Goal: Task Accomplishment & Management: Use online tool/utility

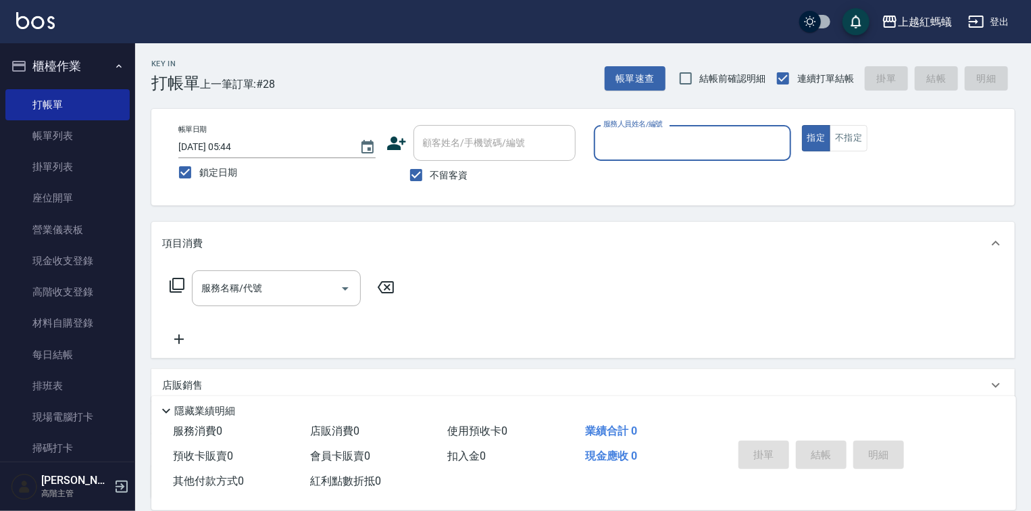
click at [651, 154] on input "服務人員姓名/編號" at bounding box center [692, 143] width 185 height 24
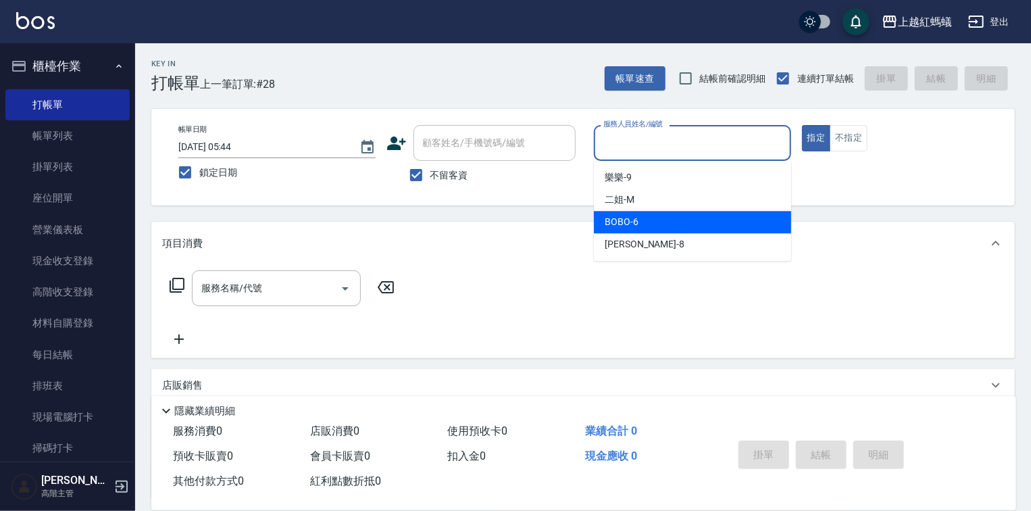
click at [651, 231] on div "BOBO -6" at bounding box center [692, 222] width 197 height 22
click at [646, 146] on input "BOBO-6" at bounding box center [682, 143] width 165 height 24
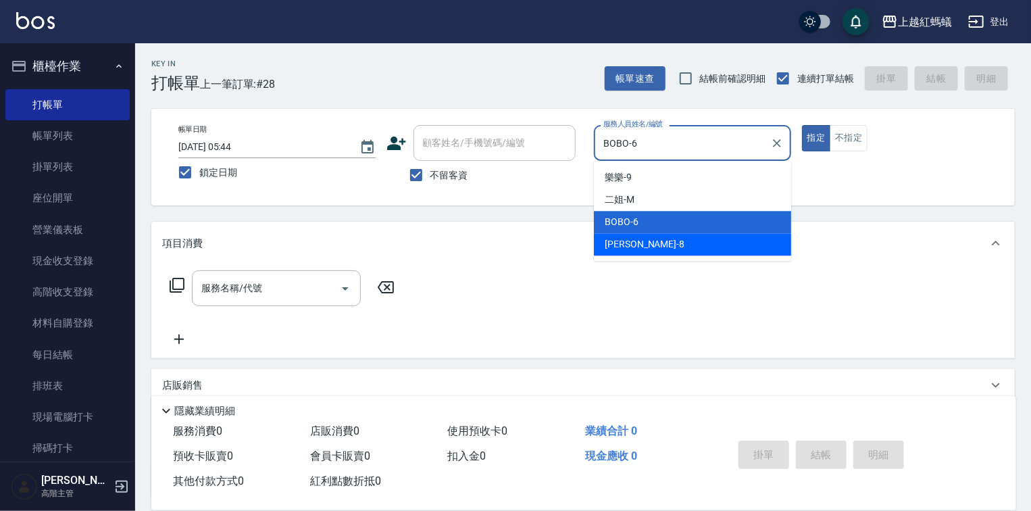
click at [655, 243] on div "[PERSON_NAME] -8" at bounding box center [692, 244] width 197 height 22
type input "[PERSON_NAME]-8"
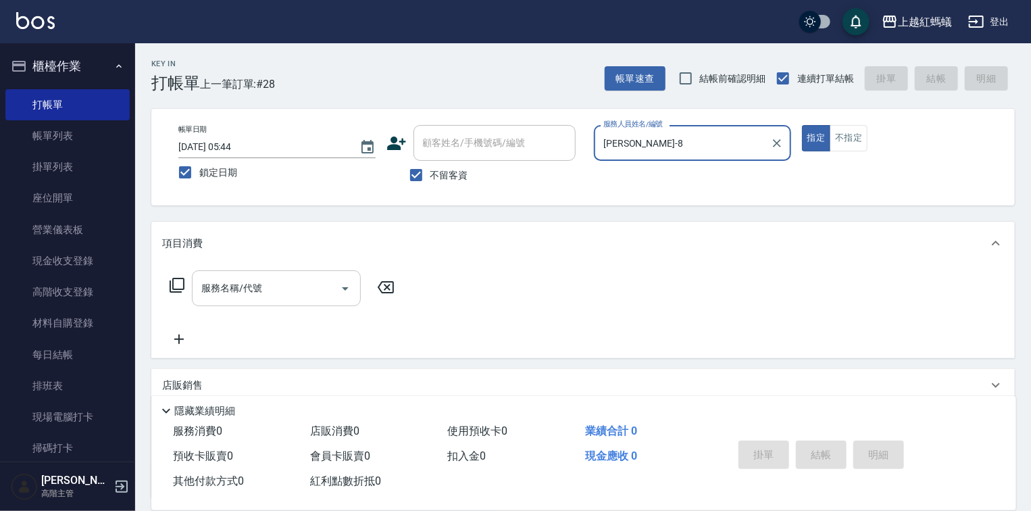
click at [301, 298] on input "服務名稱/代號" at bounding box center [266, 288] width 136 height 24
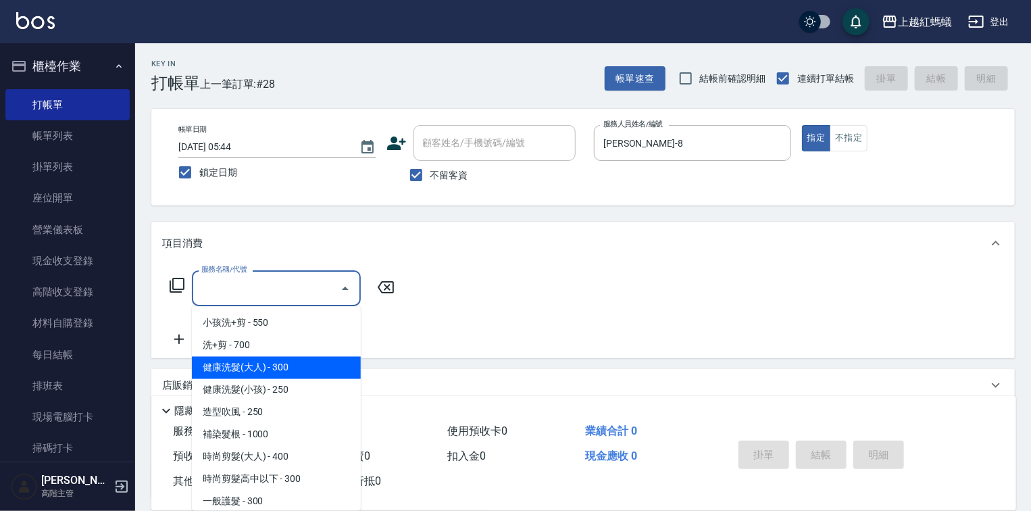
click at [313, 374] on span "健康洗髮(大人) - 300" at bounding box center [276, 368] width 169 height 22
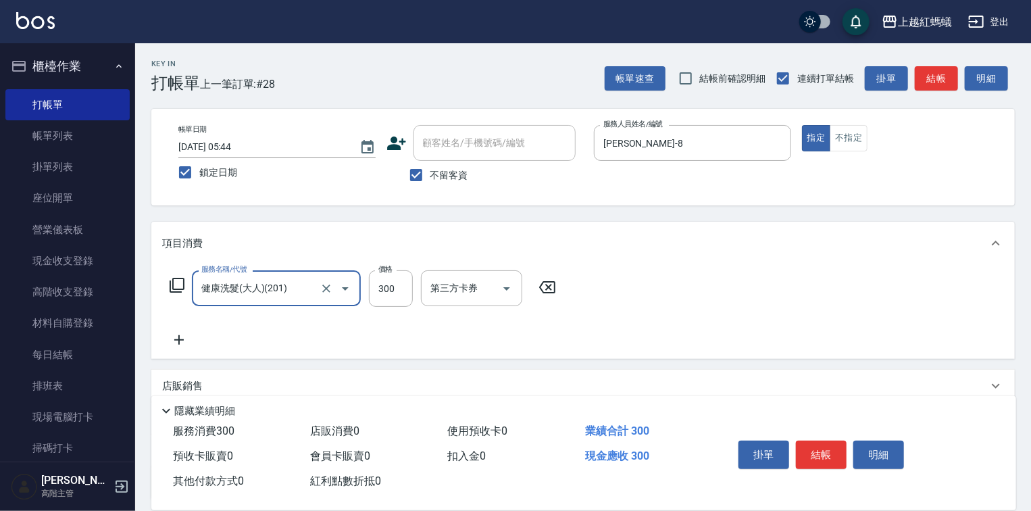
type input "健康洗髮(大人)(201)"
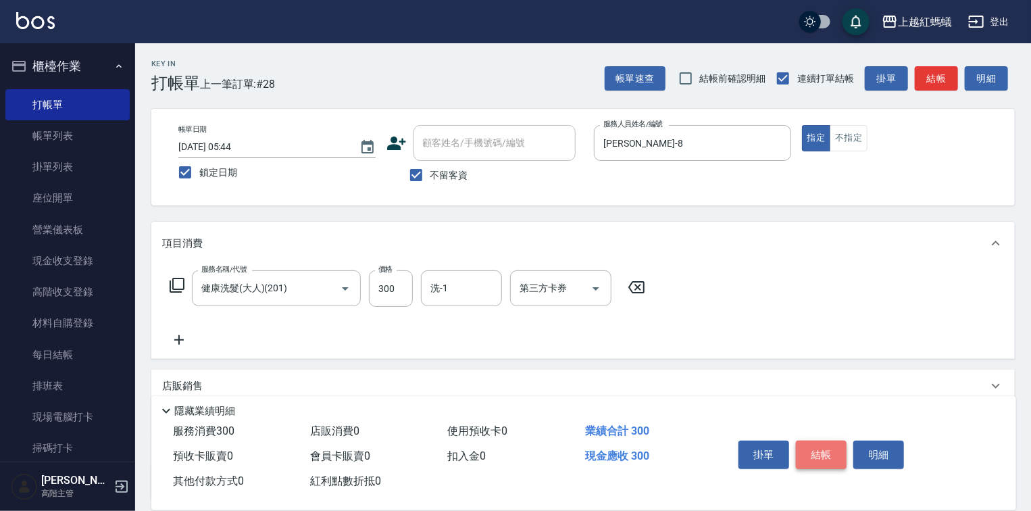
click at [819, 442] on button "結帳" at bounding box center [821, 454] width 51 height 28
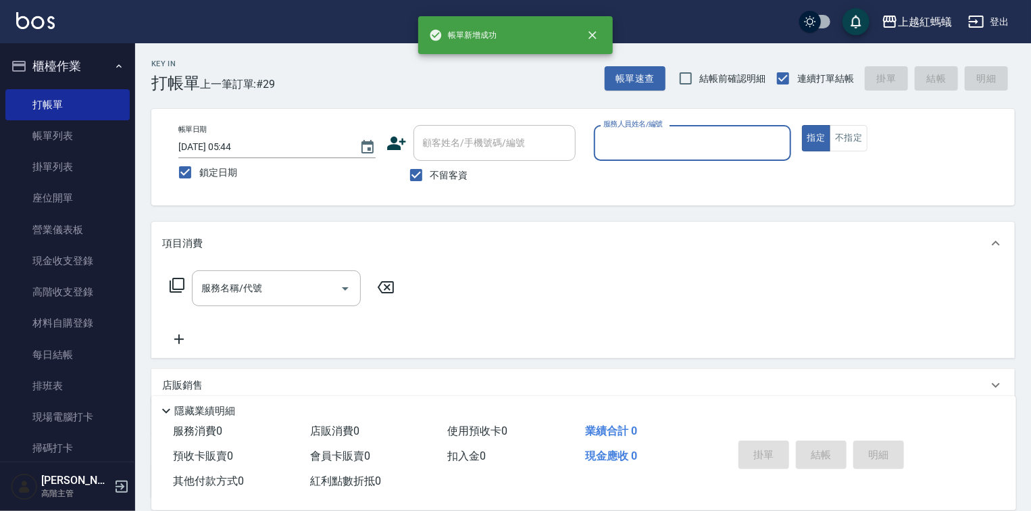
click at [632, 143] on input "服務人員姓名/編號" at bounding box center [692, 143] width 185 height 24
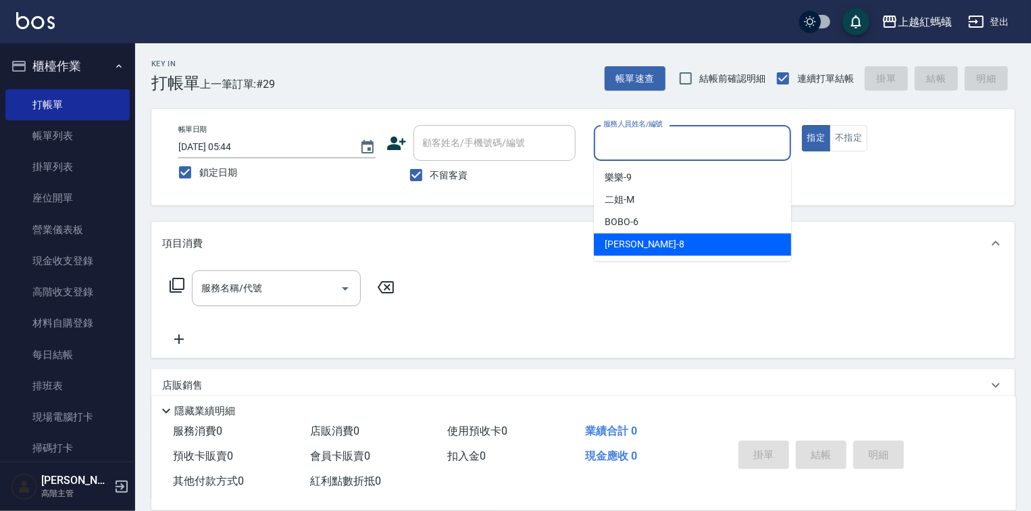
click at [651, 251] on div "[PERSON_NAME] -8" at bounding box center [692, 244] width 197 height 22
type input "[PERSON_NAME]-8"
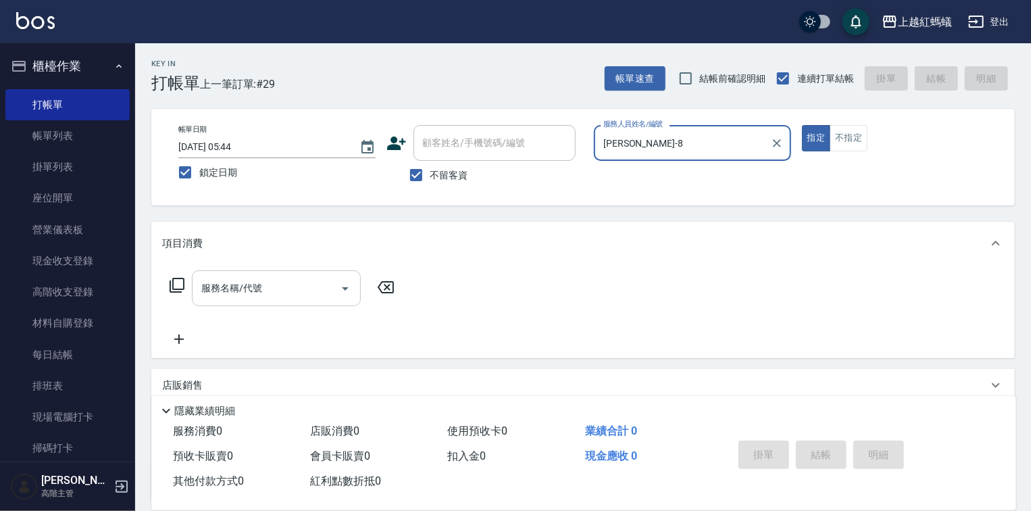
click at [299, 287] on input "服務名稱/代號" at bounding box center [266, 288] width 136 height 24
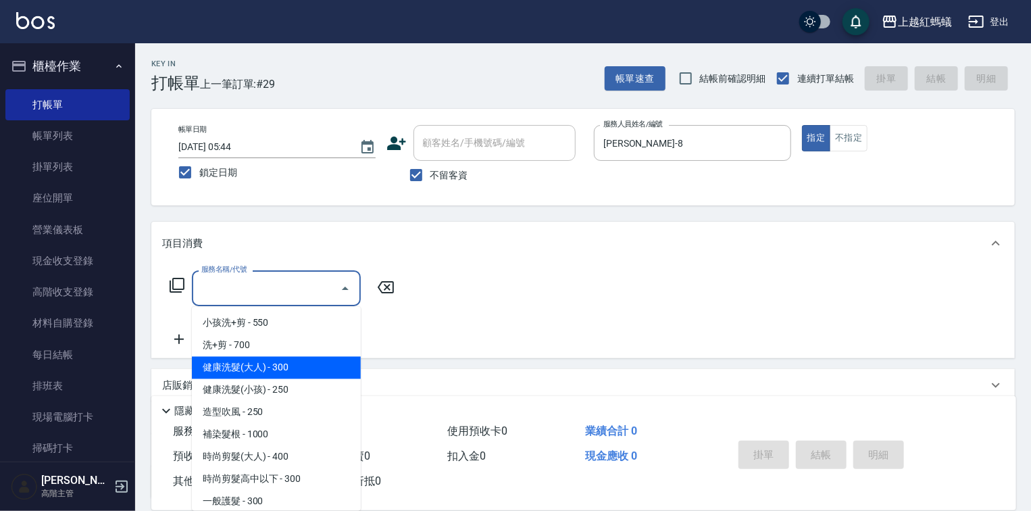
click at [324, 362] on span "健康洗髮(大人) - 300" at bounding box center [276, 368] width 169 height 22
type input "健康洗髮(大人)(201)"
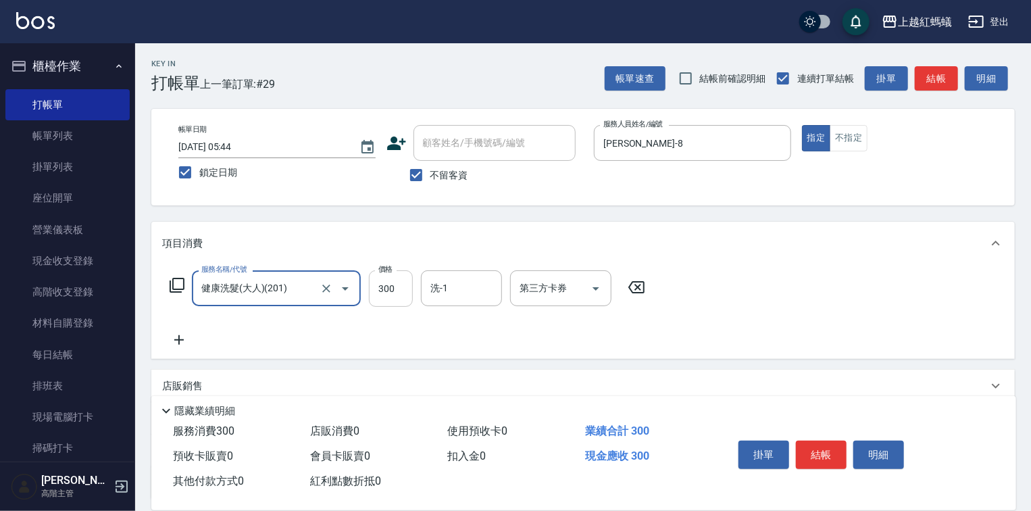
click at [388, 299] on input "300" at bounding box center [391, 288] width 44 height 36
type input "650"
click at [821, 435] on div "掛單 結帳 明細" at bounding box center [821, 456] width 176 height 43
click at [816, 443] on button "結帳" at bounding box center [821, 454] width 51 height 28
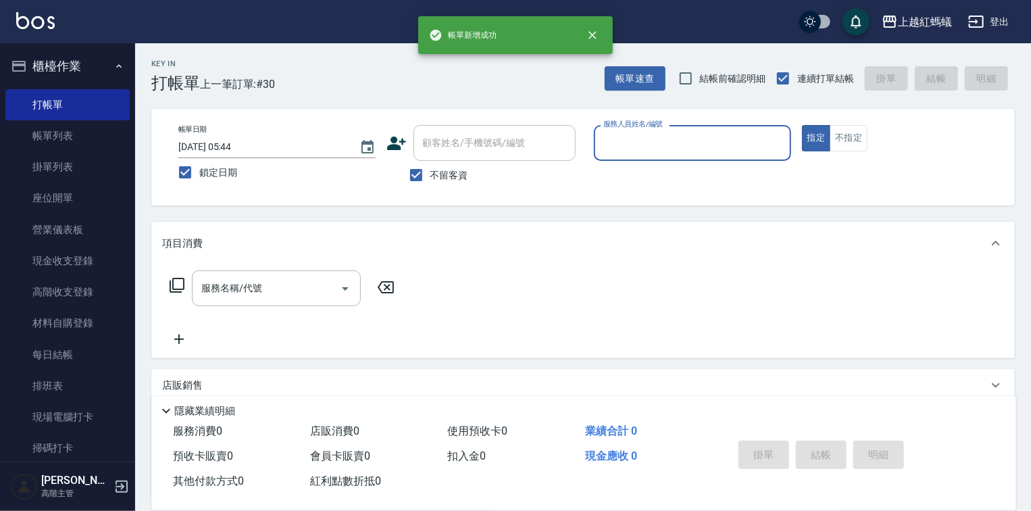
drag, startPoint x: 621, startPoint y: 130, endPoint x: 619, endPoint y: 154, distance: 24.4
click at [621, 132] on div "服務人員姓名/編號" at bounding box center [692, 143] width 197 height 36
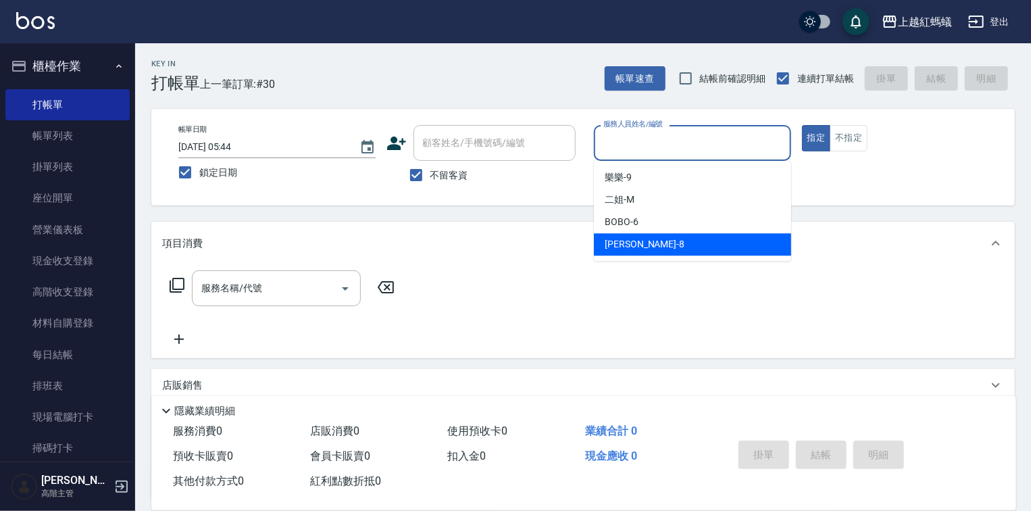
click at [640, 248] on div "[PERSON_NAME] -8" at bounding box center [692, 244] width 197 height 22
type input "[PERSON_NAME]-8"
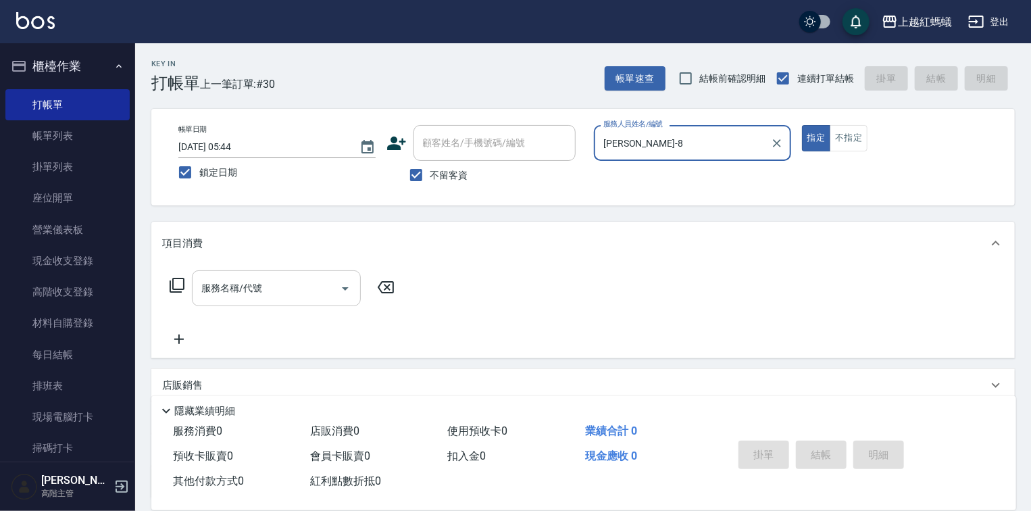
click at [313, 292] on input "服務名稱/代號" at bounding box center [266, 288] width 136 height 24
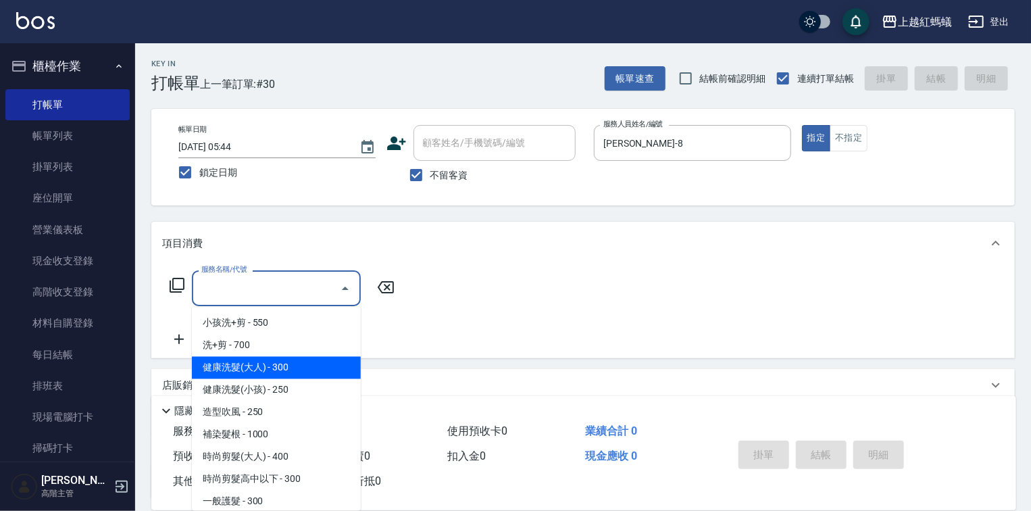
click at [325, 365] on span "健康洗髮(大人) - 300" at bounding box center [276, 368] width 169 height 22
type input "健康洗髮(大人)(201)"
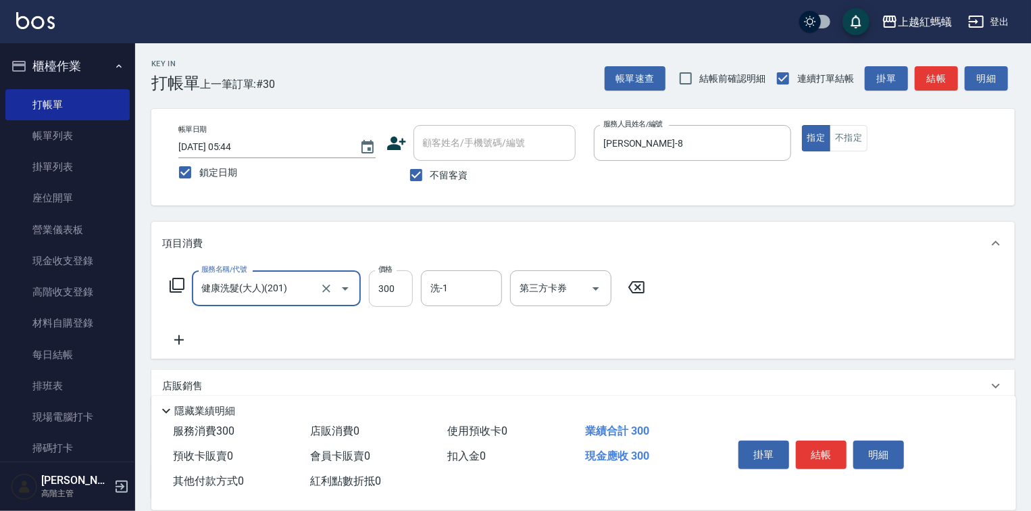
click at [380, 295] on input "300" at bounding box center [391, 288] width 44 height 36
type input "600"
click at [823, 454] on button "結帳" at bounding box center [821, 454] width 51 height 28
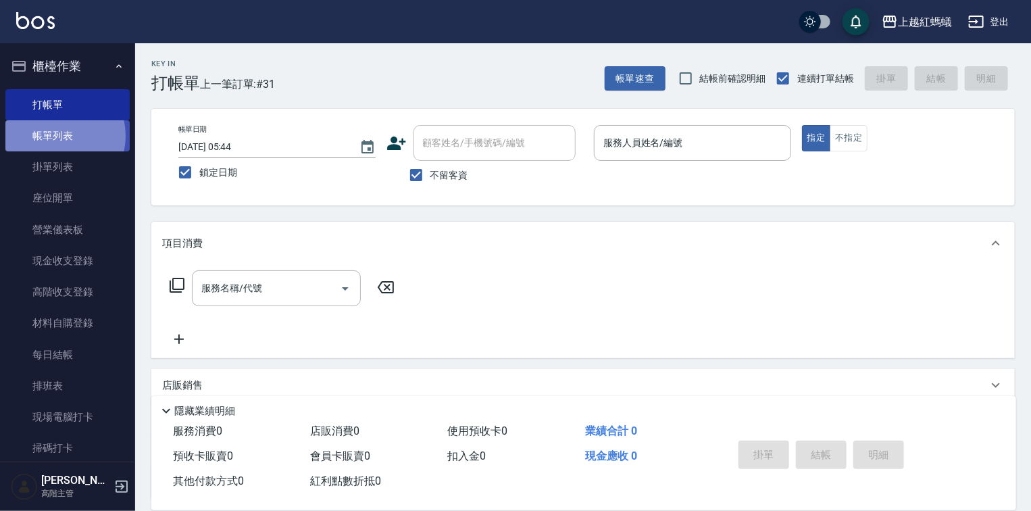
click at [54, 136] on link "帳單列表" at bounding box center [67, 135] width 124 height 31
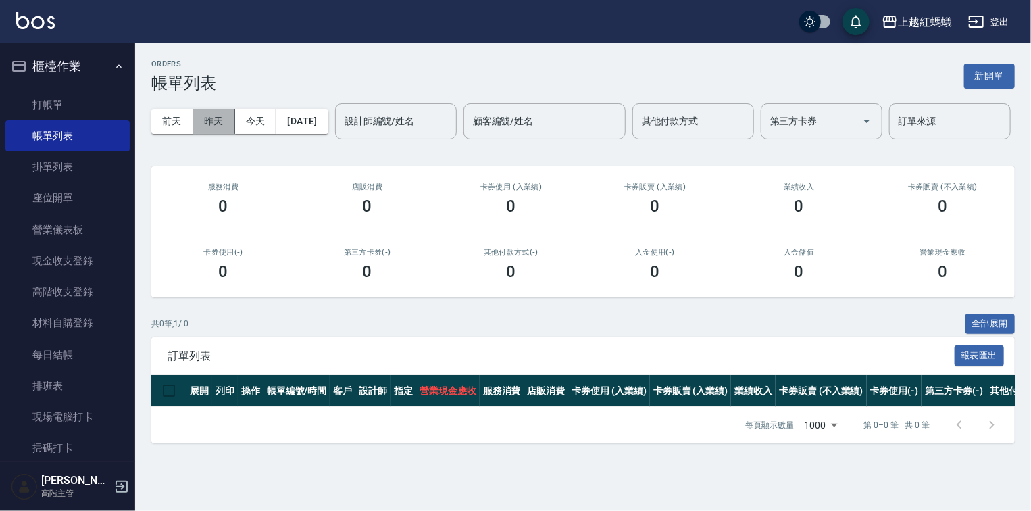
click at [212, 109] on button "昨天" at bounding box center [214, 121] width 42 height 25
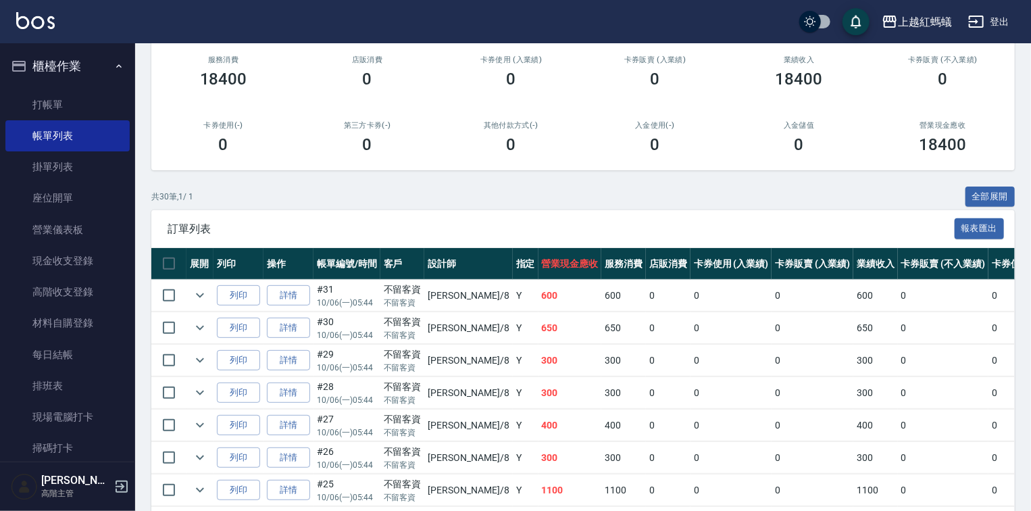
scroll to position [216, 0]
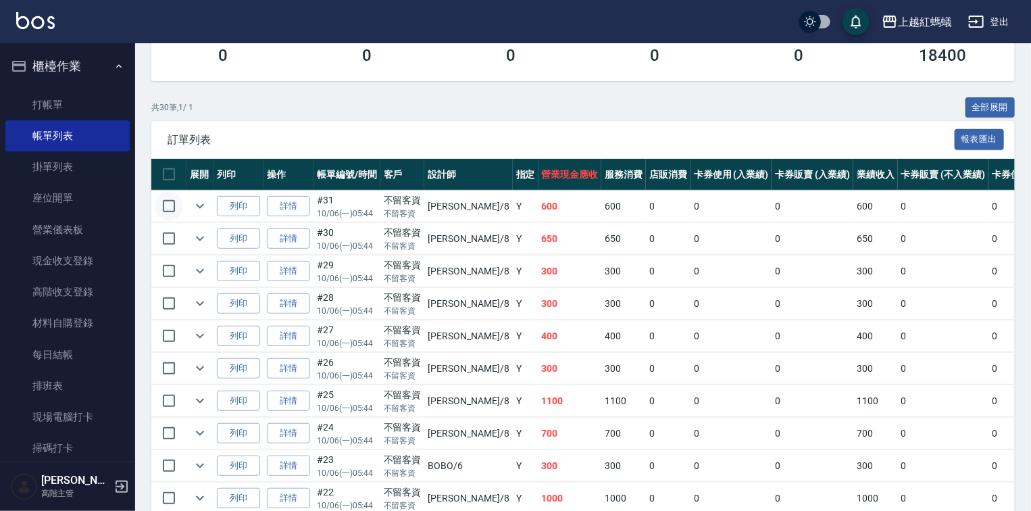
click at [170, 220] on input "checkbox" at bounding box center [169, 206] width 28 height 28
checkbox input "true"
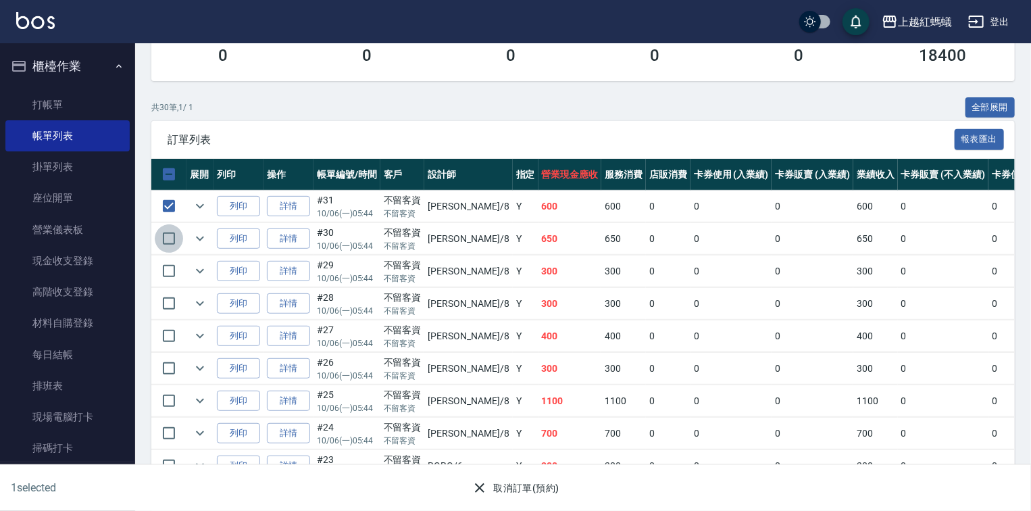
click at [170, 253] on input "checkbox" at bounding box center [169, 238] width 28 height 28
checkbox input "true"
click at [171, 285] on input "checkbox" at bounding box center [169, 271] width 28 height 28
checkbox input "true"
click at [170, 317] on input "checkbox" at bounding box center [169, 303] width 28 height 28
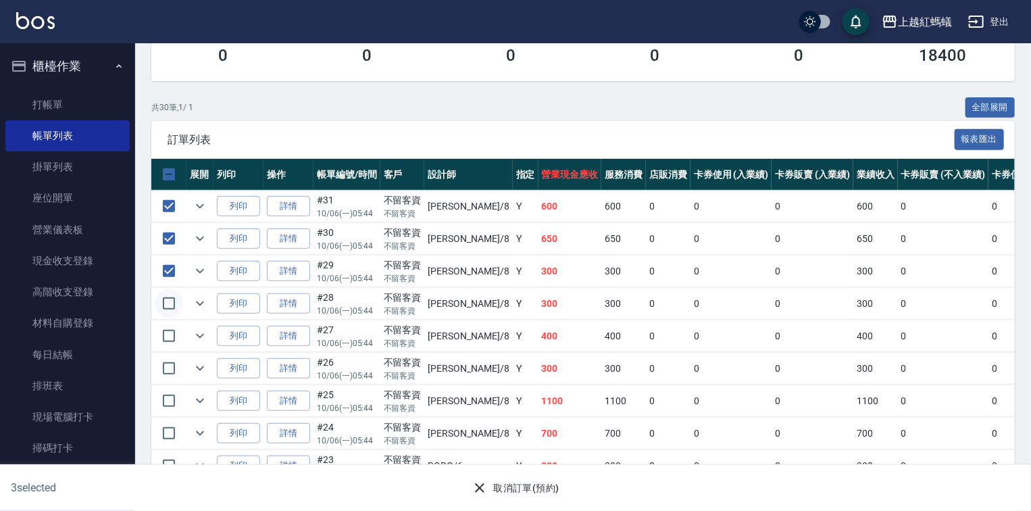
checkbox input "true"
click at [172, 350] on input "checkbox" at bounding box center [169, 336] width 28 height 28
checkbox input "true"
click at [170, 382] on input "checkbox" at bounding box center [169, 368] width 28 height 28
checkbox input "true"
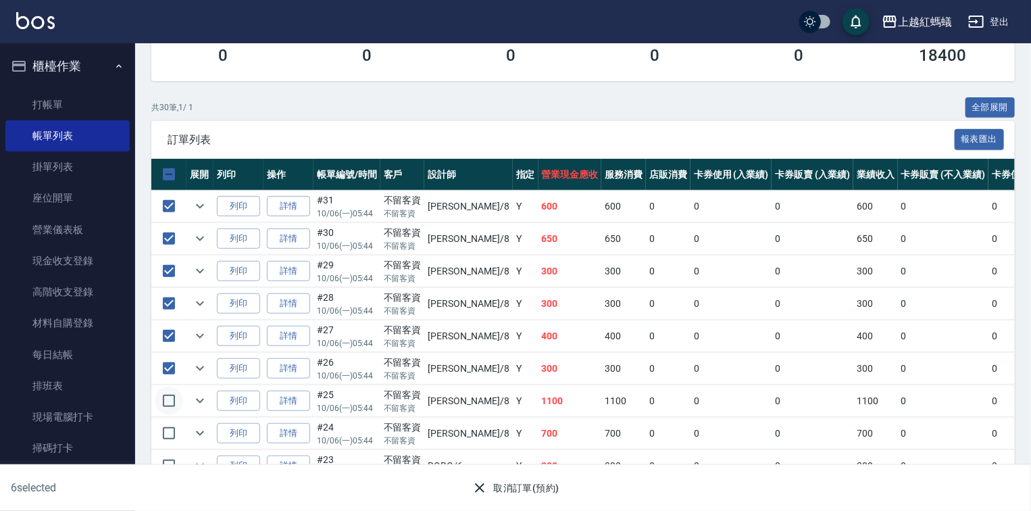
click at [172, 415] on input "checkbox" at bounding box center [169, 400] width 28 height 28
checkbox input "true"
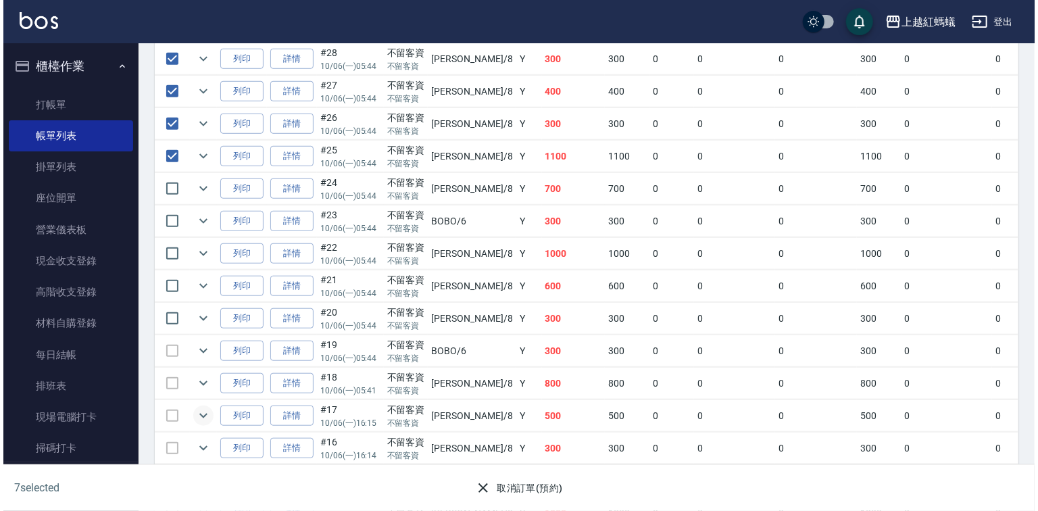
scroll to position [486, 0]
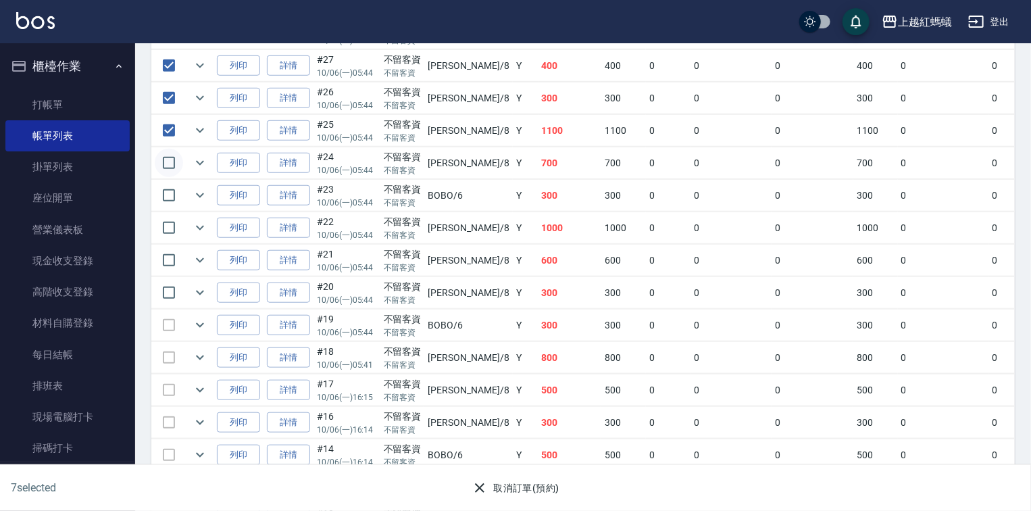
click at [166, 177] on input "checkbox" at bounding box center [169, 163] width 28 height 28
checkbox input "true"
click at [170, 209] on input "checkbox" at bounding box center [169, 195] width 28 height 28
checkbox input "true"
drag, startPoint x: 170, startPoint y: 270, endPoint x: 170, endPoint y: 326, distance: 56.7
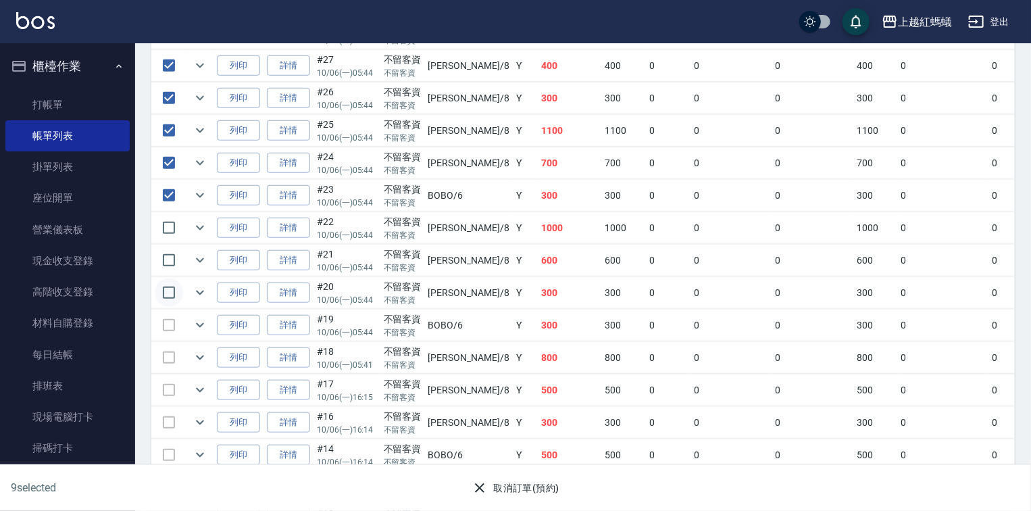
click at [171, 242] on input "checkbox" at bounding box center [169, 227] width 28 height 28
checkbox input "true"
click at [171, 274] on input "checkbox" at bounding box center [169, 260] width 28 height 28
checkbox input "true"
click at [172, 307] on input "checkbox" at bounding box center [169, 292] width 28 height 28
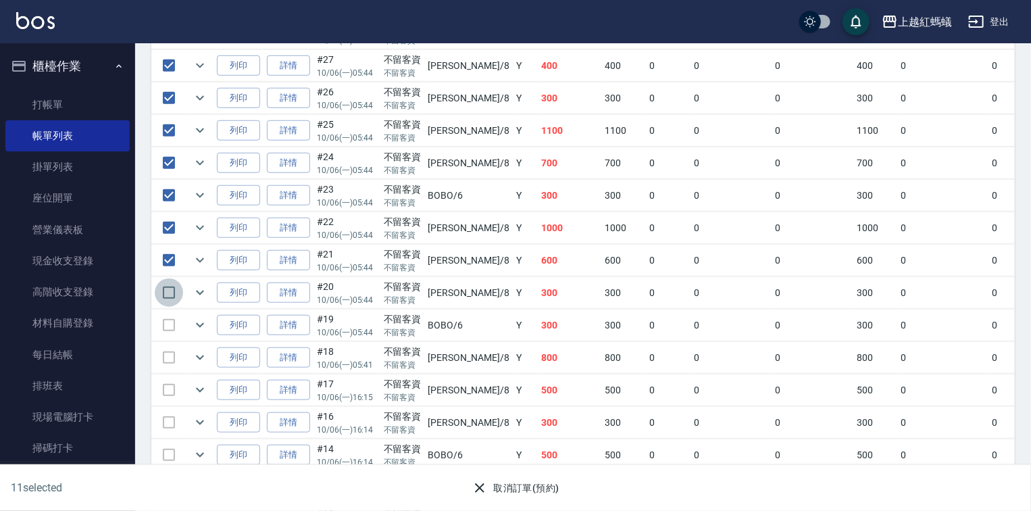
checkbox input "true"
click at [515, 480] on button "取消訂單(預約)" at bounding box center [515, 488] width 98 height 25
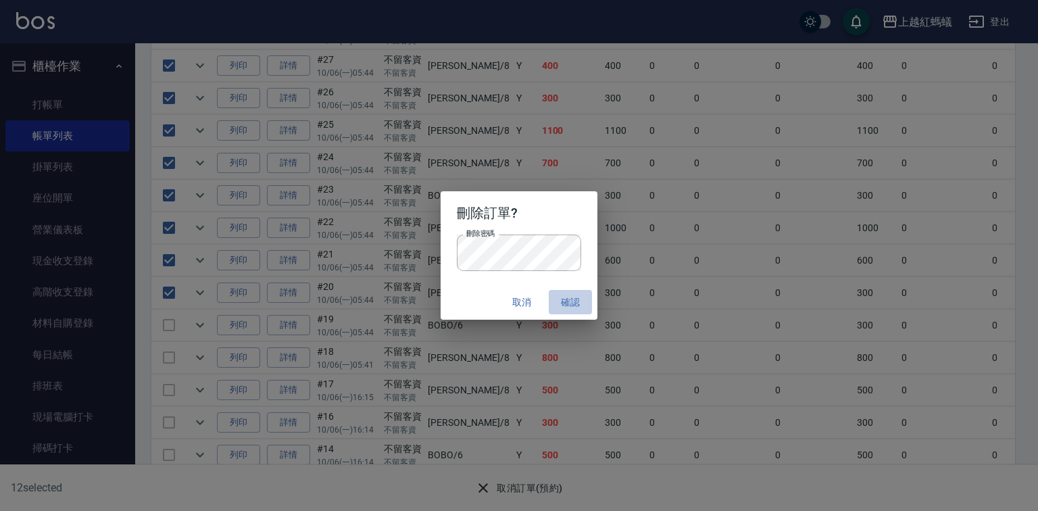
click at [569, 299] on button "確認" at bounding box center [570, 302] width 43 height 25
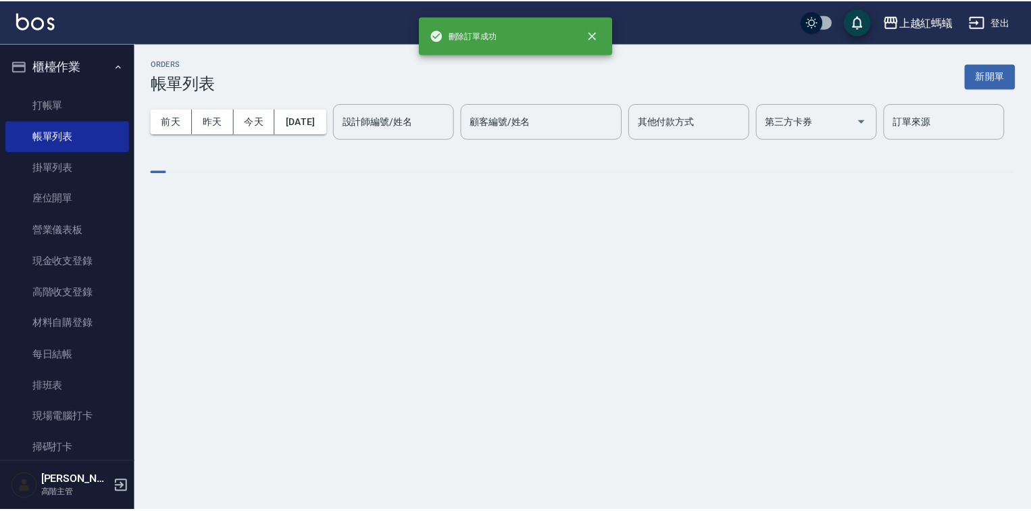
scroll to position [0, 0]
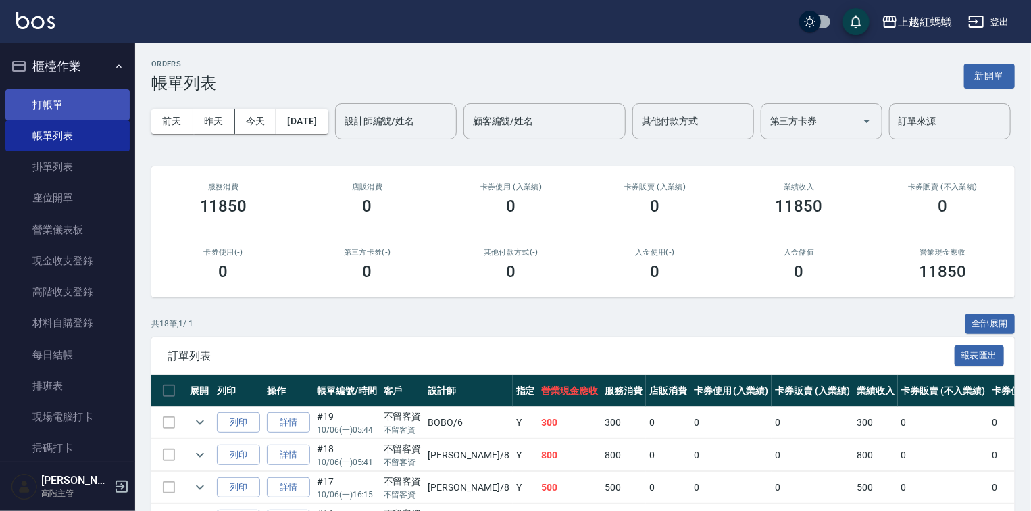
click at [41, 109] on link "打帳單" at bounding box center [67, 104] width 124 height 31
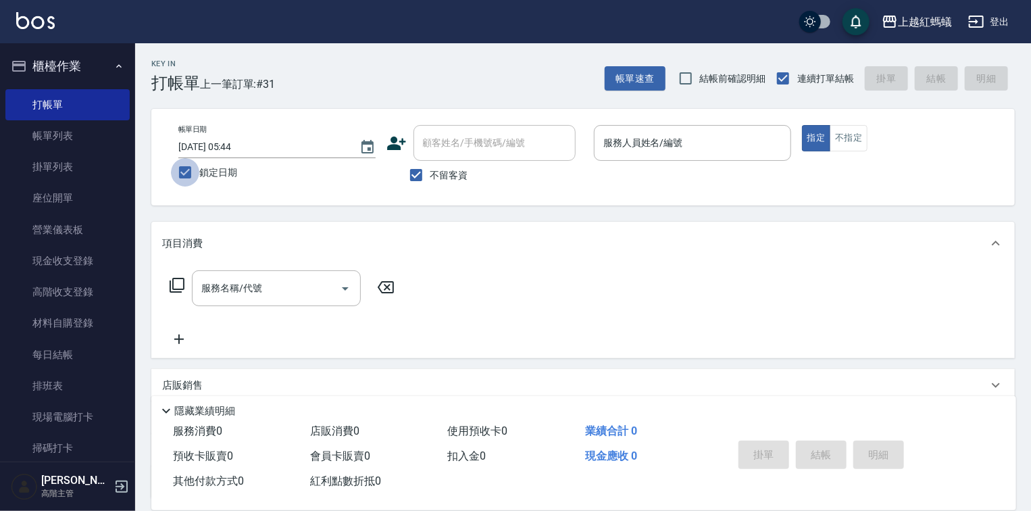
click at [179, 175] on input "鎖定日期" at bounding box center [185, 172] width 28 height 28
checkbox input "false"
type input "[DATE] 18:14"
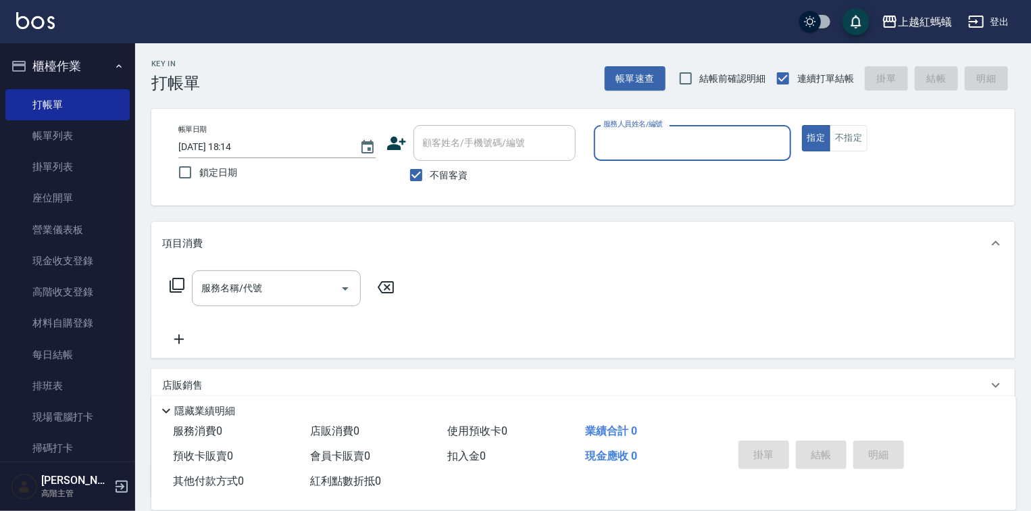
click at [648, 127] on label "服務人員姓名/編號" at bounding box center [632, 124] width 59 height 10
click at [648, 131] on input "服務人員姓名/編號" at bounding box center [692, 143] width 185 height 24
click at [657, 130] on div "服務人員姓名/編號 服務人員姓名/編號" at bounding box center [692, 143] width 197 height 36
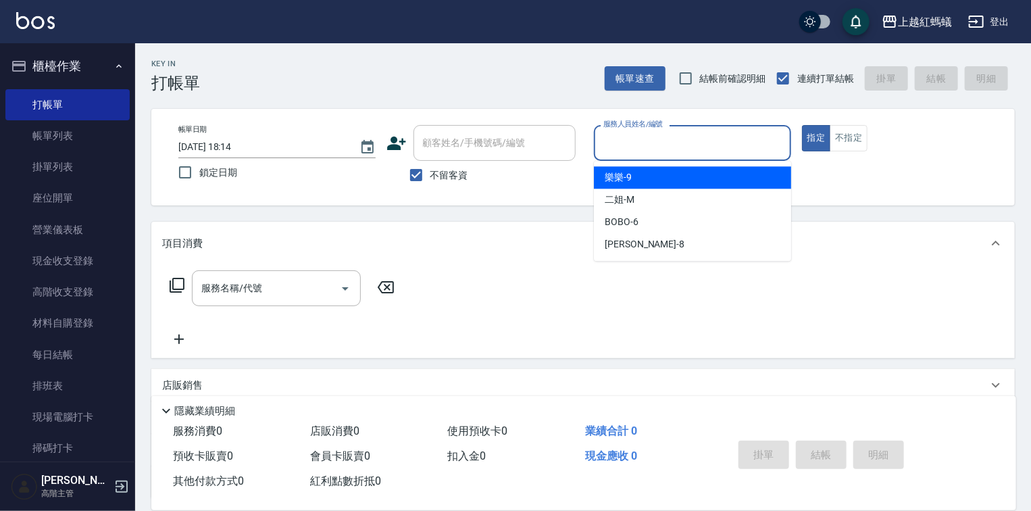
click at [657, 145] on input "服務人員姓名/編號" at bounding box center [692, 143] width 185 height 24
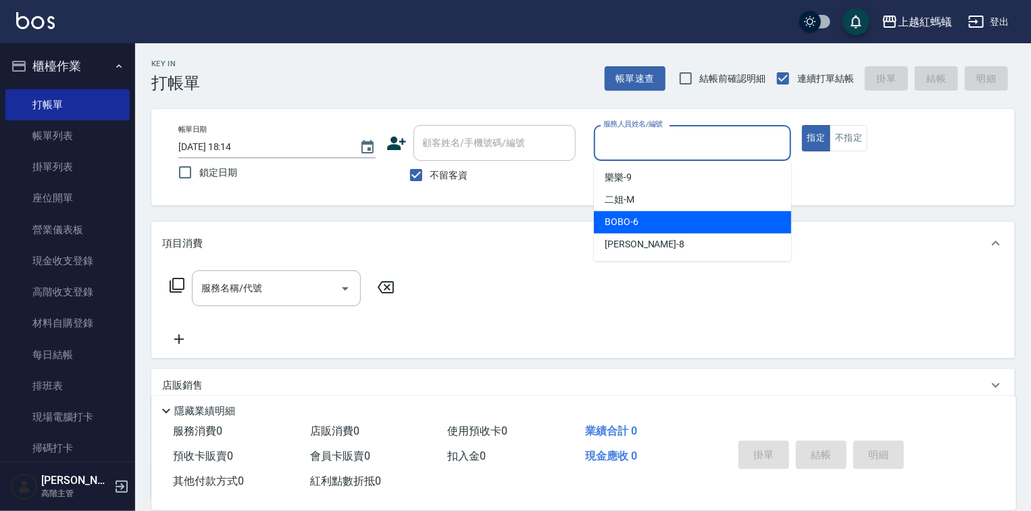
click at [649, 213] on div "BOBO -6" at bounding box center [692, 222] width 197 height 22
type input "BOBO-6"
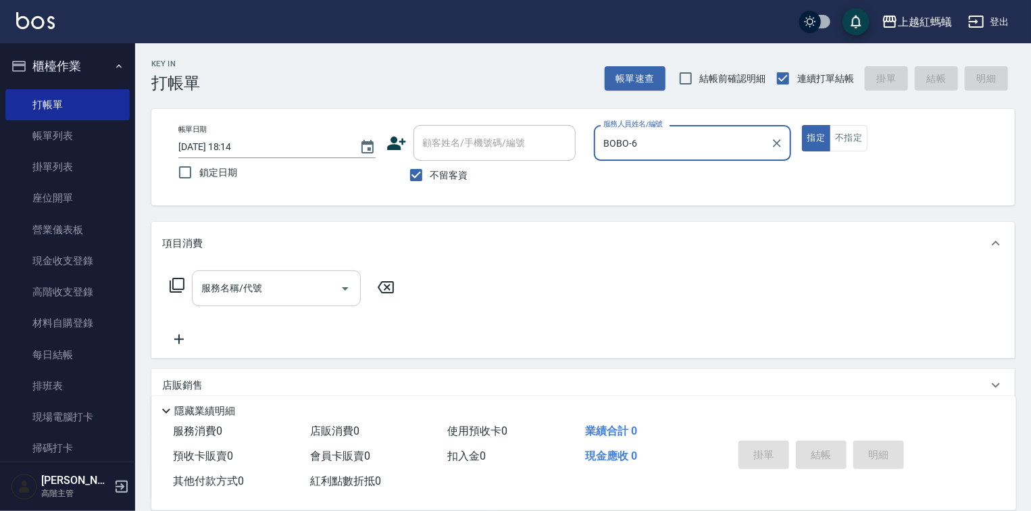
click at [308, 281] on input "服務名稱/代號" at bounding box center [266, 288] width 136 height 24
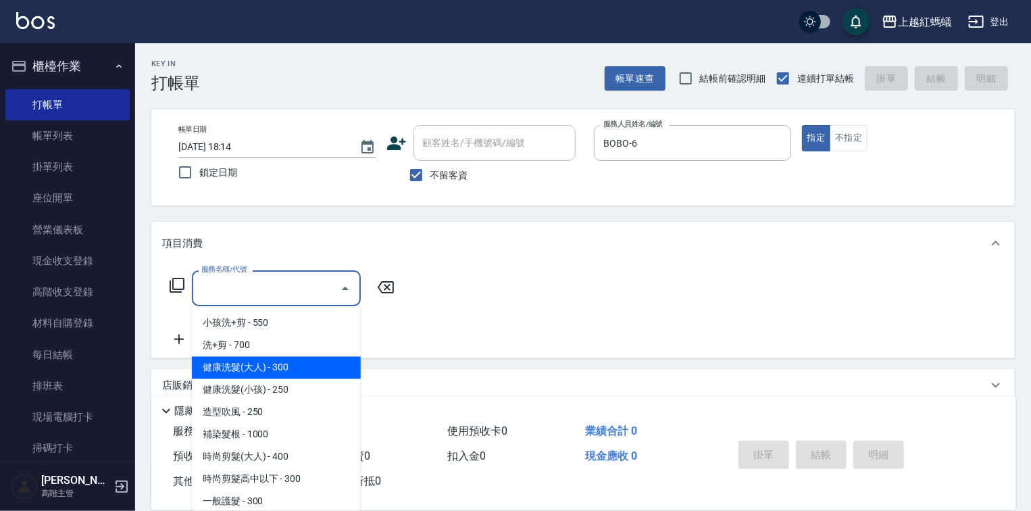
click at [313, 365] on span "健康洗髮(大人) - 300" at bounding box center [276, 368] width 169 height 22
type input "健康洗髮(大人)(201)"
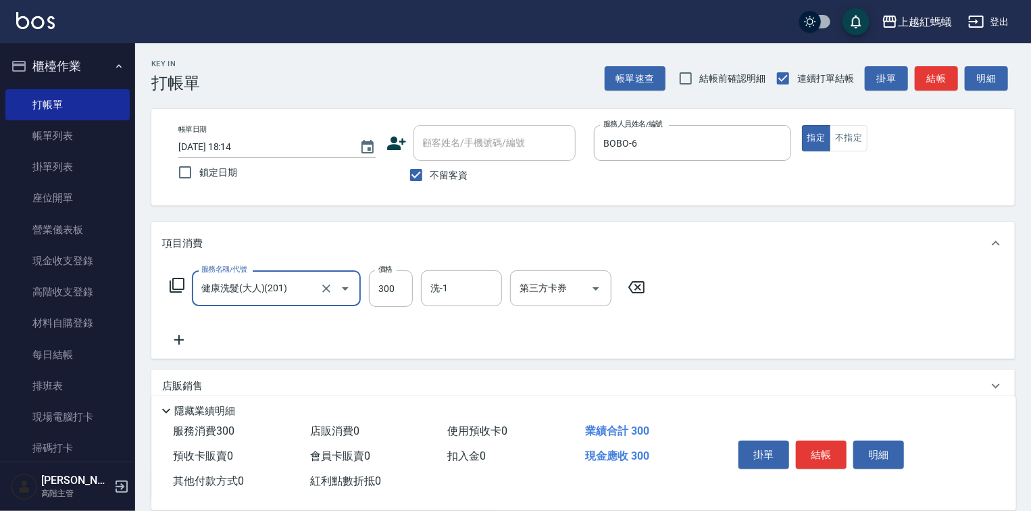
drag, startPoint x: 828, startPoint y: 437, endPoint x: 821, endPoint y: 415, distance: 22.6
click at [828, 440] on button "結帳" at bounding box center [821, 454] width 51 height 28
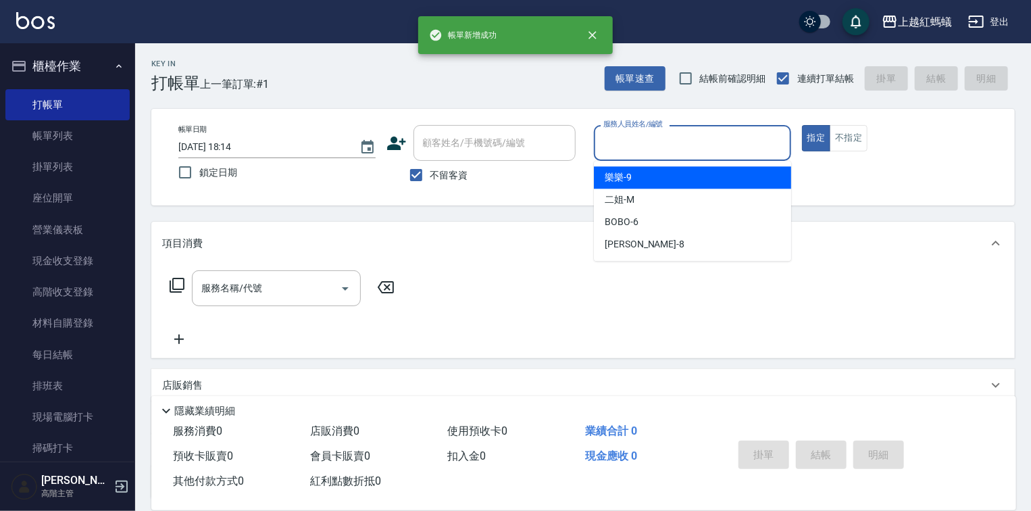
click at [659, 146] on input "服務人員姓名/編號" at bounding box center [692, 143] width 185 height 24
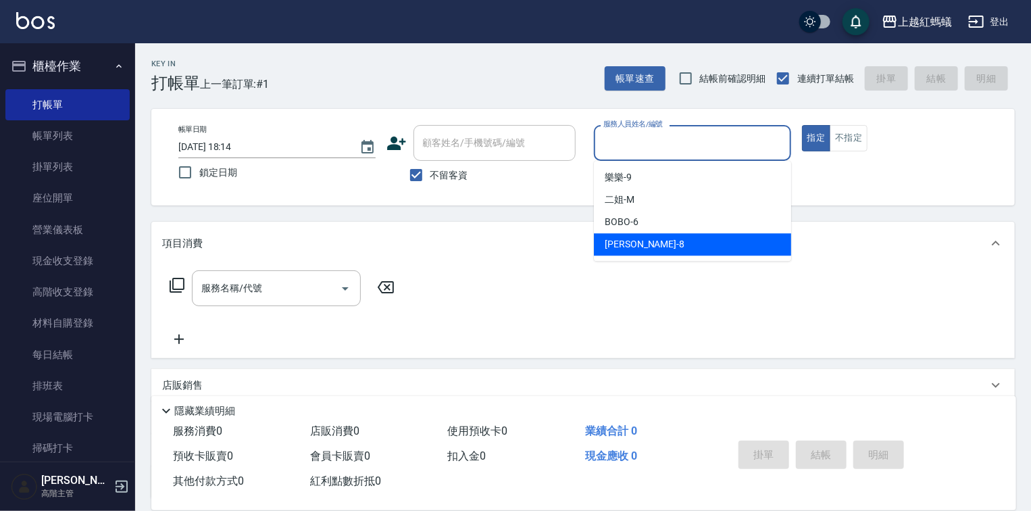
click at [639, 247] on div "[PERSON_NAME] -8" at bounding box center [692, 244] width 197 height 22
type input "[PERSON_NAME]-8"
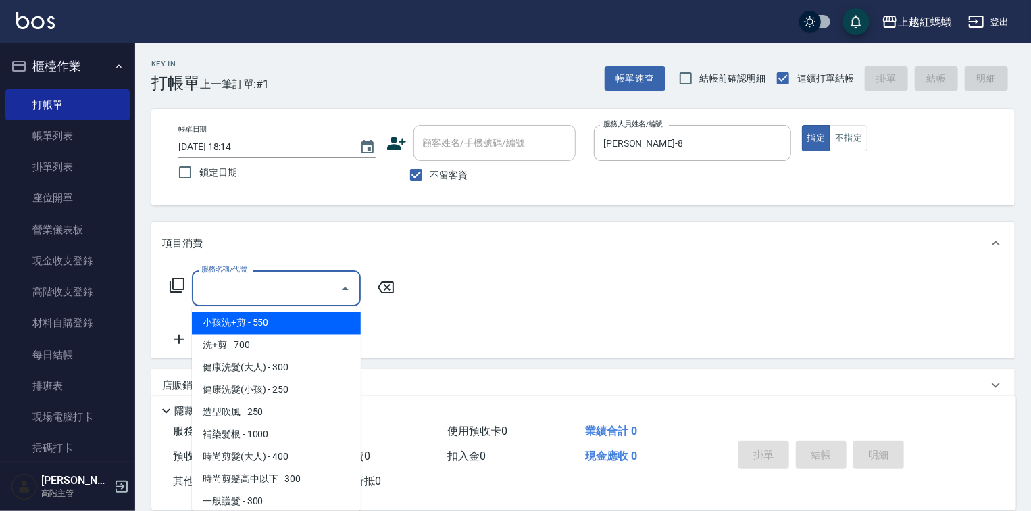
click at [229, 293] on input "服務名稱/代號" at bounding box center [266, 288] width 136 height 24
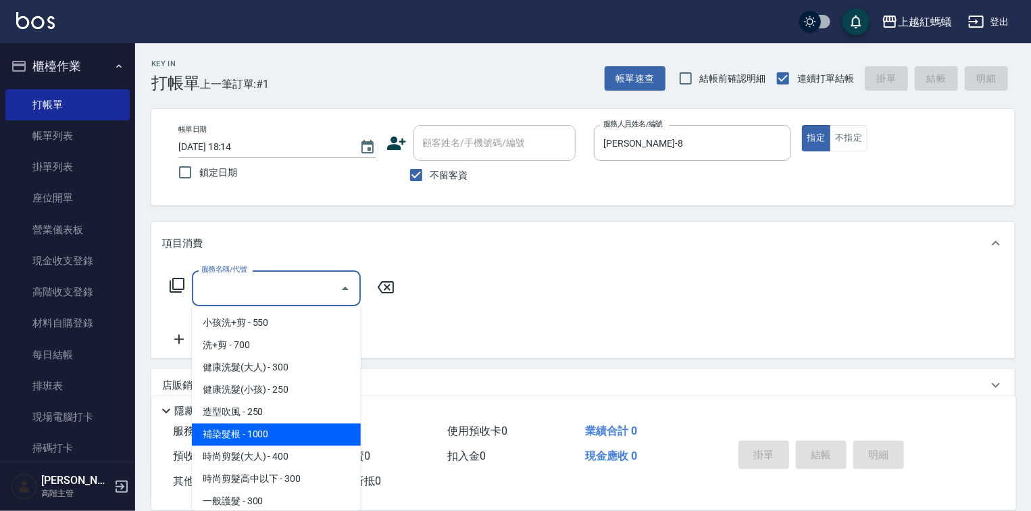
click at [275, 432] on span "補染髮根 - 1000" at bounding box center [276, 435] width 169 height 22
type input "補染髮根(204)"
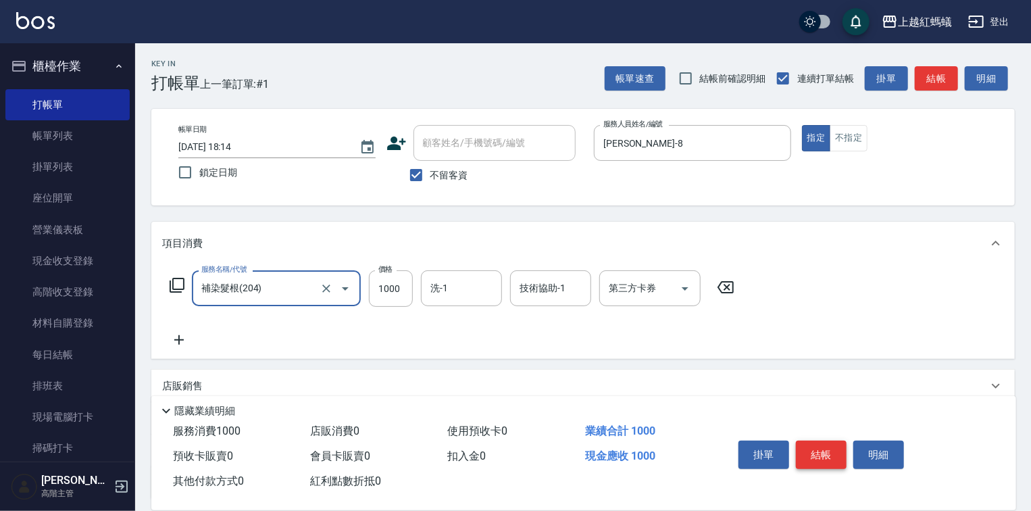
click at [807, 444] on button "結帳" at bounding box center [821, 454] width 51 height 28
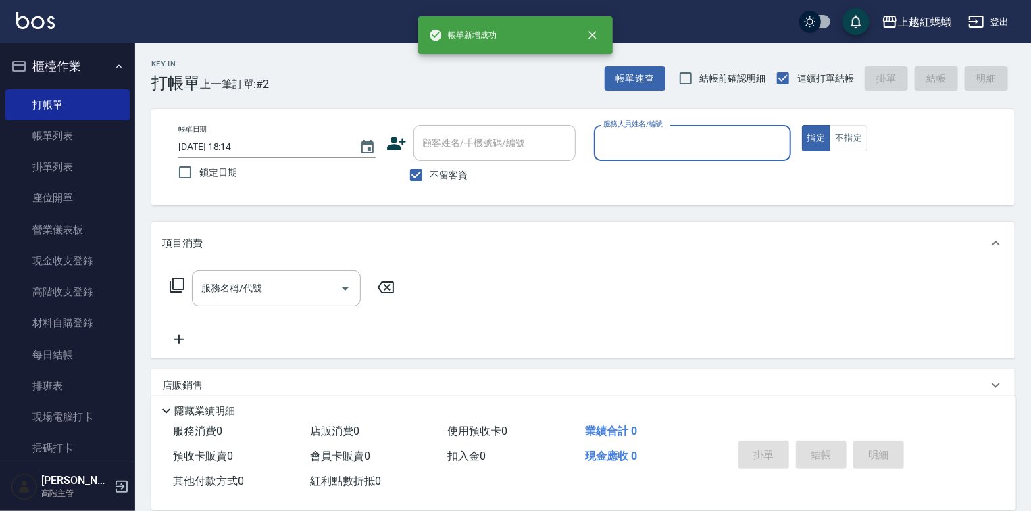
click at [713, 151] on input "服務人員姓名/編號" at bounding box center [692, 143] width 185 height 24
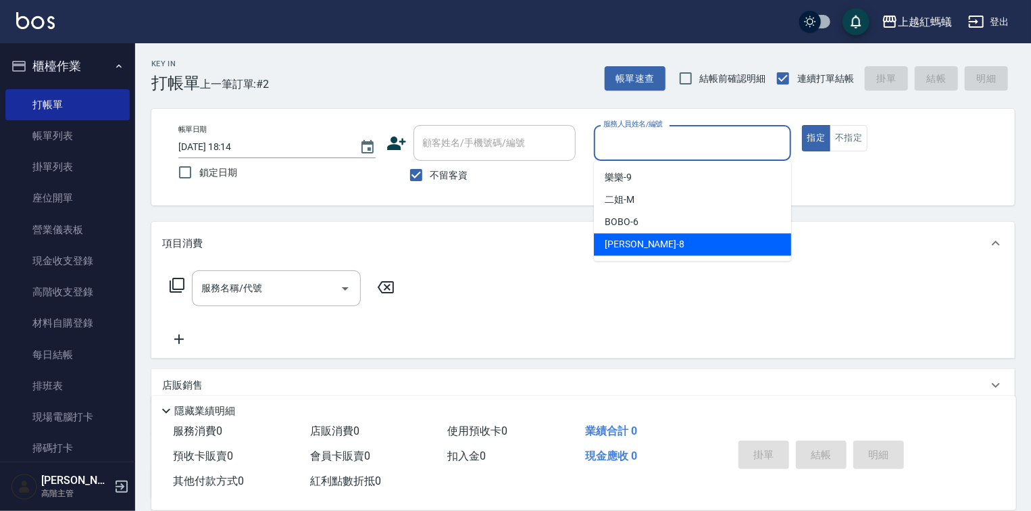
click at [678, 247] on div "[PERSON_NAME] -8" at bounding box center [692, 244] width 197 height 22
type input "[PERSON_NAME]-8"
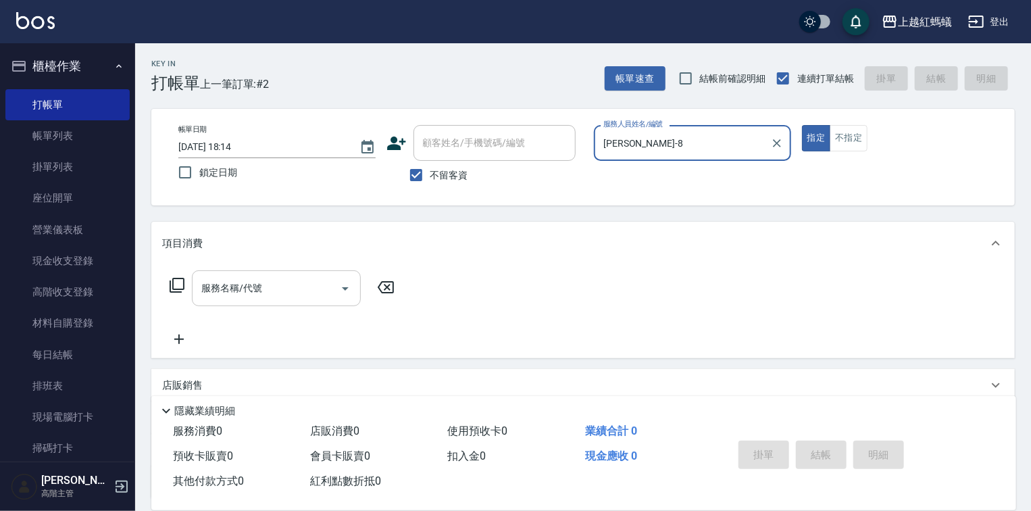
click at [303, 297] on input "服務名稱/代號" at bounding box center [266, 288] width 136 height 24
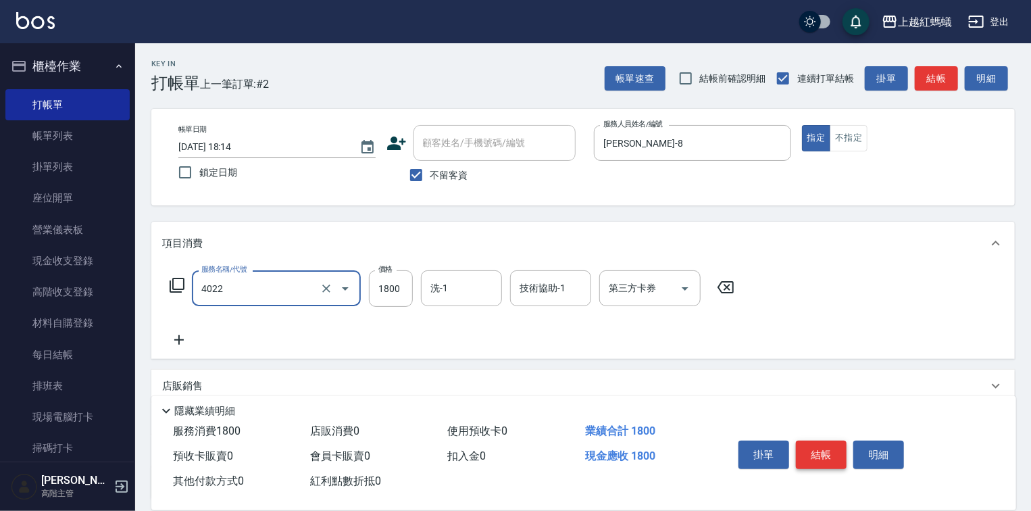
type input "時尚染髮(中)(4022)"
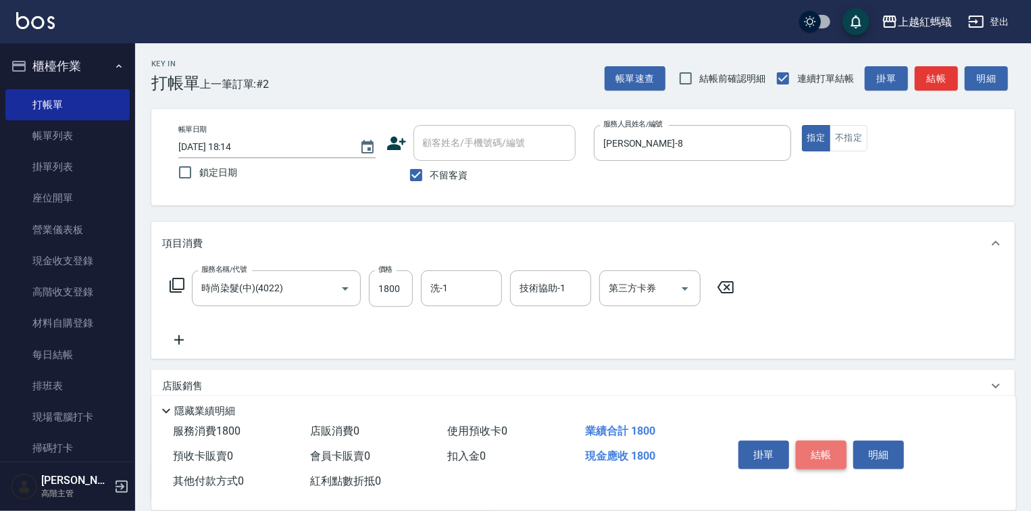
click at [813, 452] on button "結帳" at bounding box center [821, 454] width 51 height 28
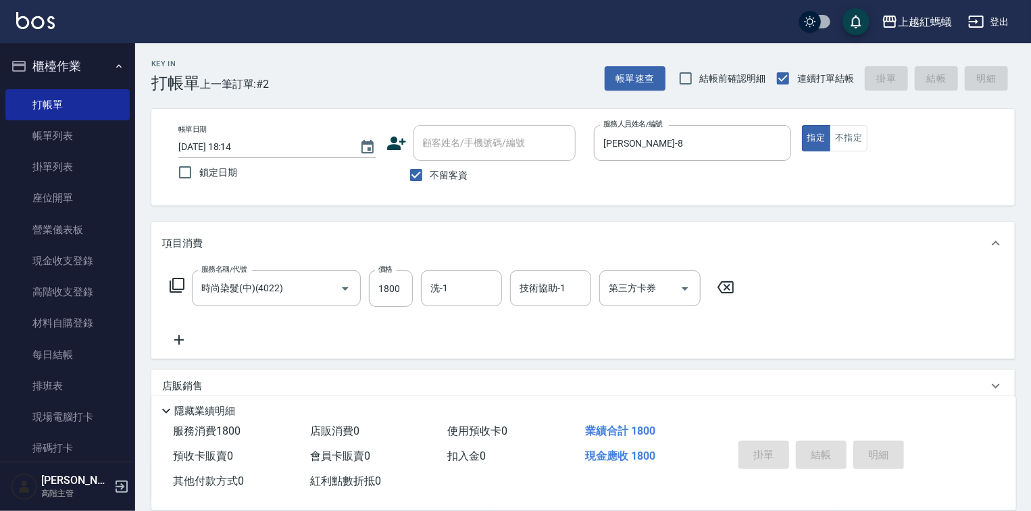
type input "[DATE] 18:15"
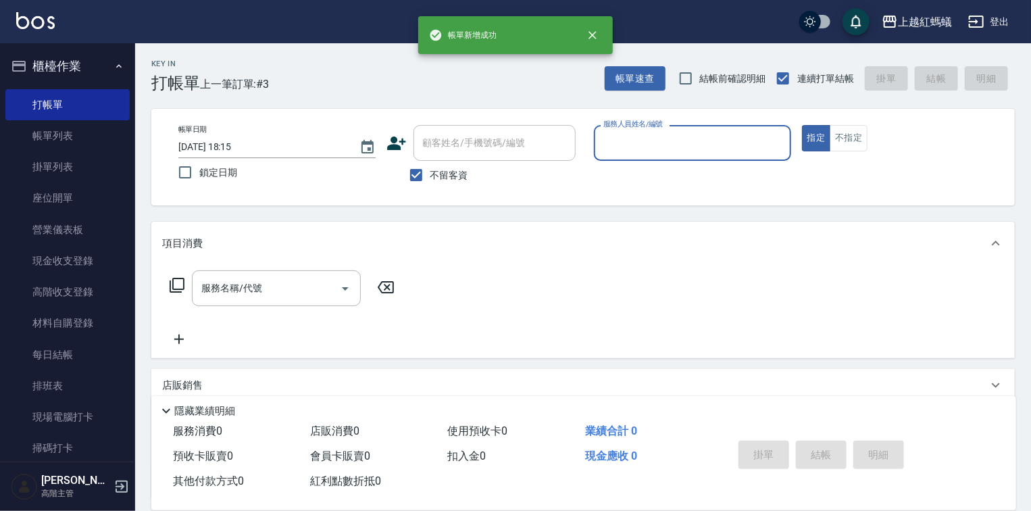
drag, startPoint x: 599, startPoint y: 141, endPoint x: 633, endPoint y: 153, distance: 36.1
click at [601, 140] on div "服務人員姓名/編號" at bounding box center [692, 143] width 197 height 36
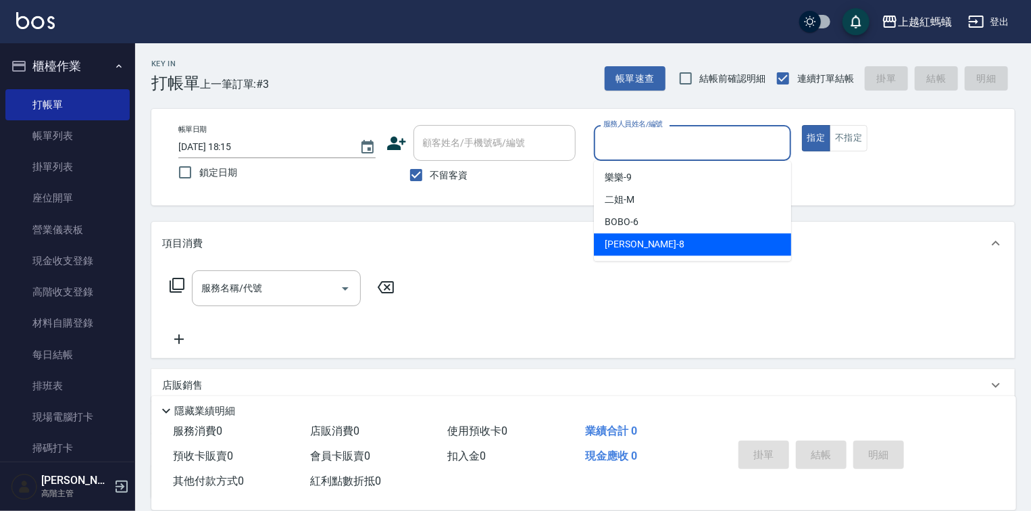
click at [649, 243] on div "[PERSON_NAME] -8" at bounding box center [692, 244] width 197 height 22
type input "[PERSON_NAME]-8"
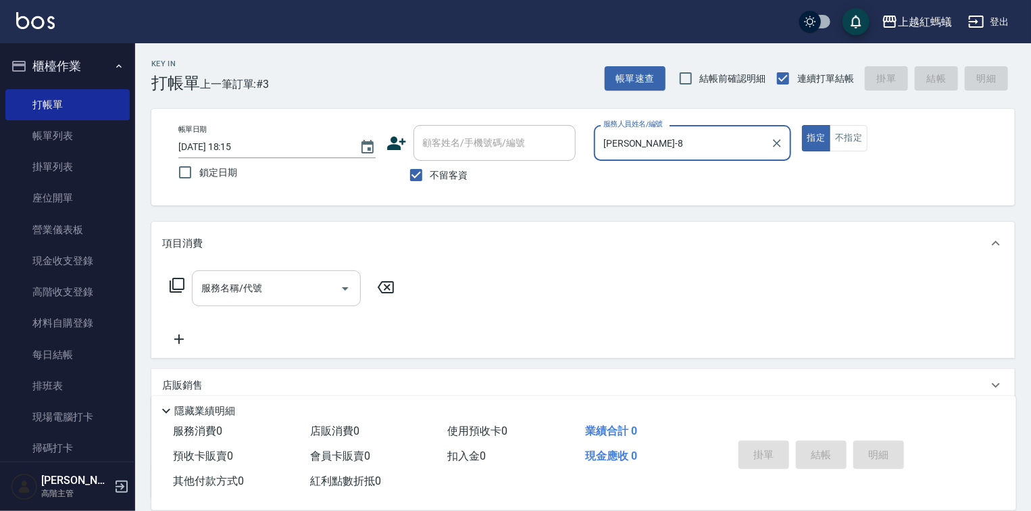
click at [259, 278] on input "服務名稱/代號" at bounding box center [266, 288] width 136 height 24
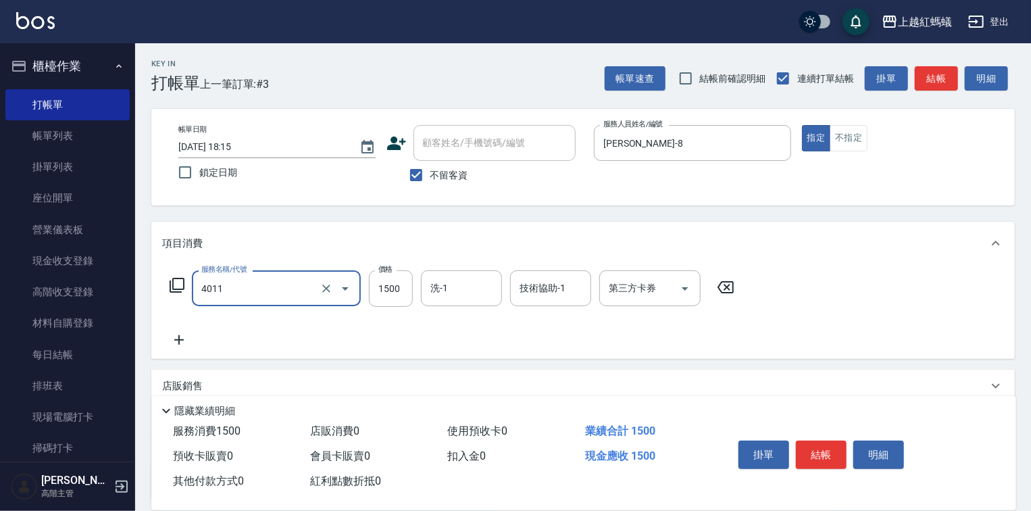
type input "花粉染髮(短)(4011)"
type input "1600"
click at [813, 447] on button "結帳" at bounding box center [821, 454] width 51 height 28
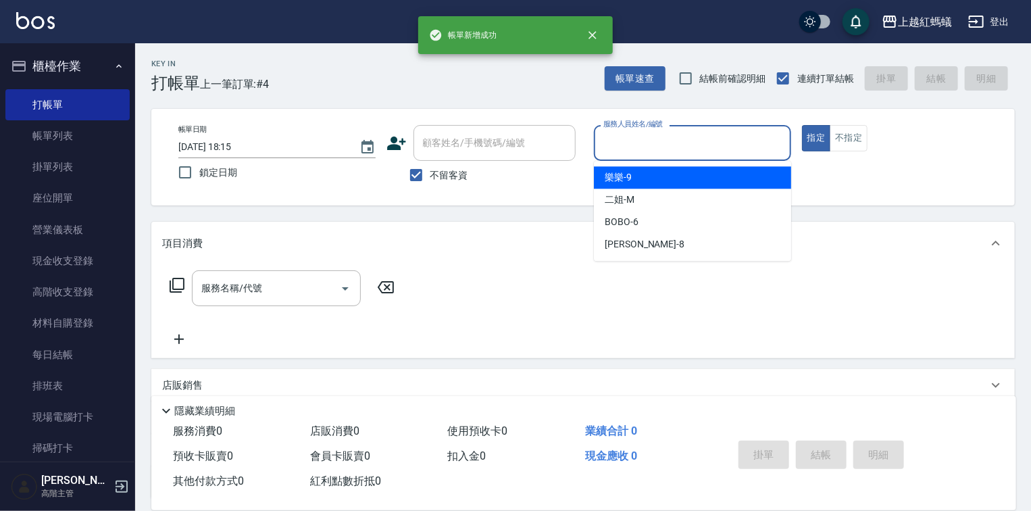
click at [619, 132] on input "服務人員姓名/編號" at bounding box center [692, 143] width 185 height 24
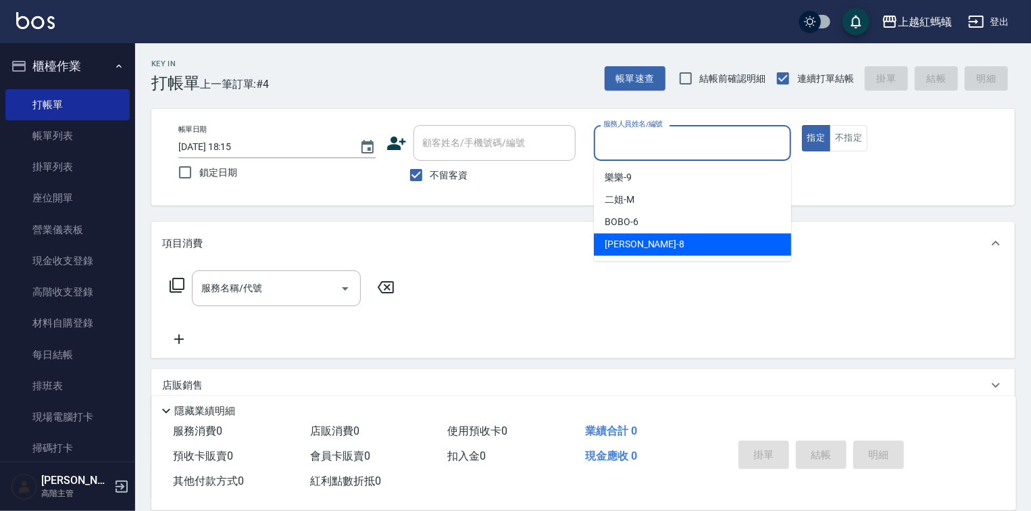
click at [643, 245] on div "[PERSON_NAME] -8" at bounding box center [692, 244] width 197 height 22
type input "[PERSON_NAME]-8"
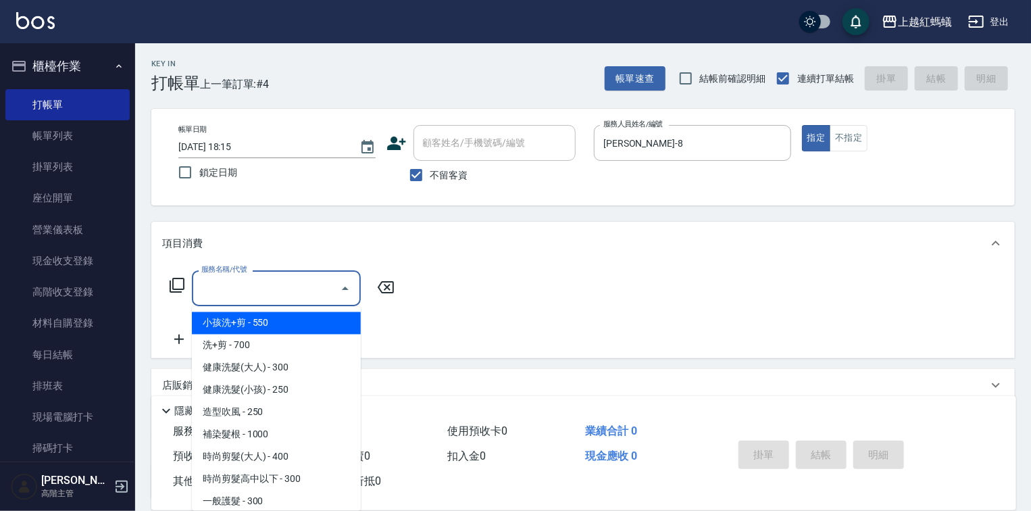
click at [251, 287] on div "服務名稱/代號 服務名稱/代號" at bounding box center [276, 288] width 169 height 36
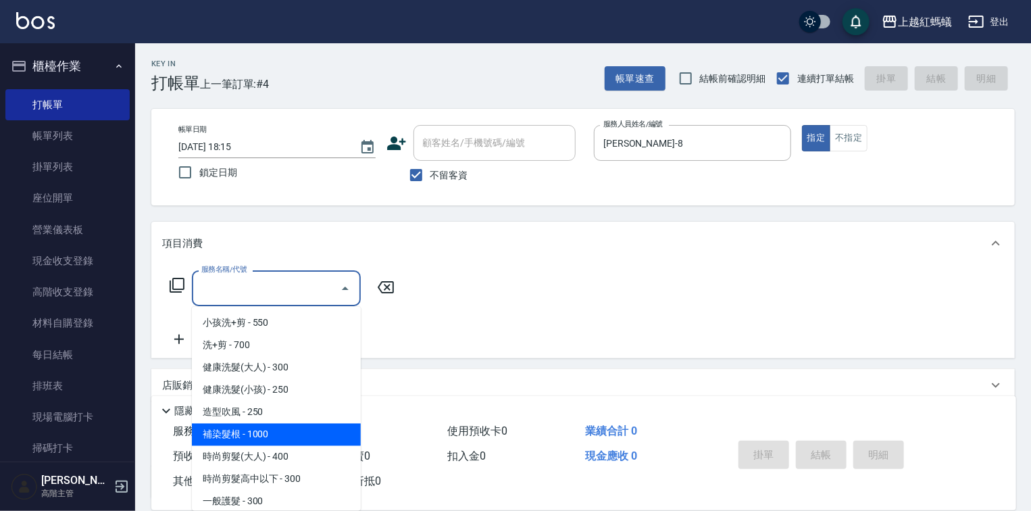
click at [281, 437] on span "補染髮根 - 1000" at bounding box center [276, 435] width 169 height 22
type input "補染髮根(204)"
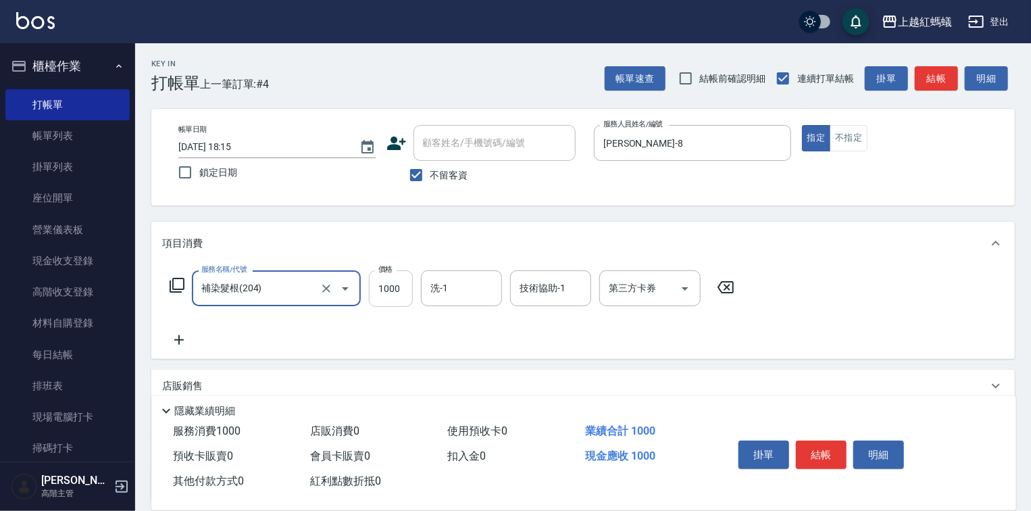
click at [403, 281] on input "1000" at bounding box center [391, 288] width 44 height 36
type input "900"
click at [821, 459] on button "結帳" at bounding box center [821, 454] width 51 height 28
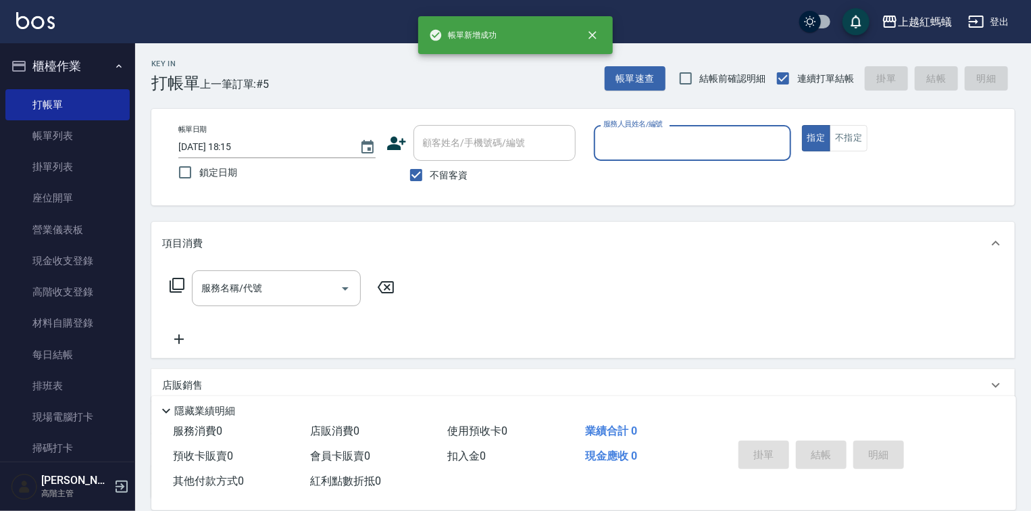
drag, startPoint x: 668, startPoint y: 118, endPoint x: 667, endPoint y: 126, distance: 7.5
click at [667, 124] on div "帳單日期 [DATE] 18:15 鎖定日期 顧客姓名/手機號碼/編號 顧客姓名/手機號碼/編號 不留客資 服務人員姓名/編號 服務人員姓名/編號 指定 不指定" at bounding box center [582, 157] width 863 height 97
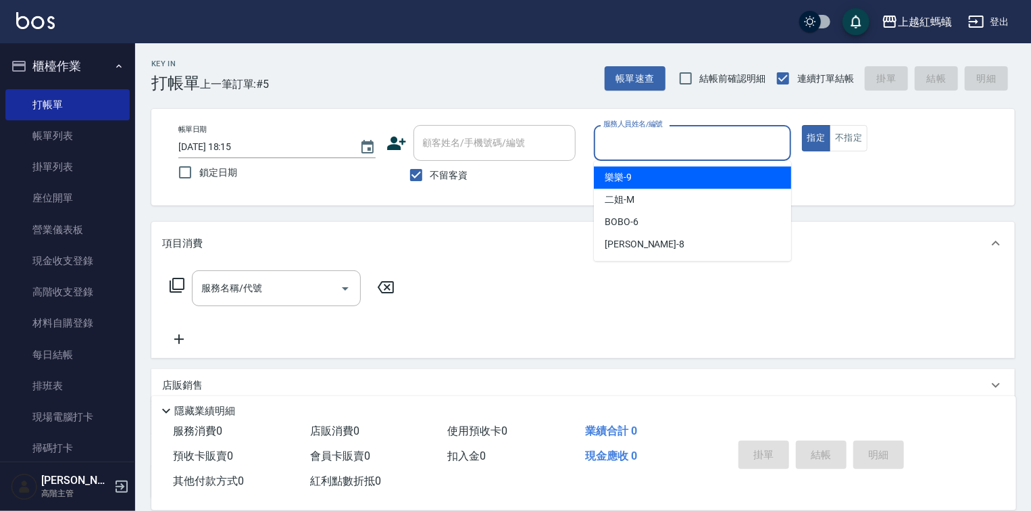
click at [675, 145] on input "服務人員姓名/編號" at bounding box center [692, 143] width 185 height 24
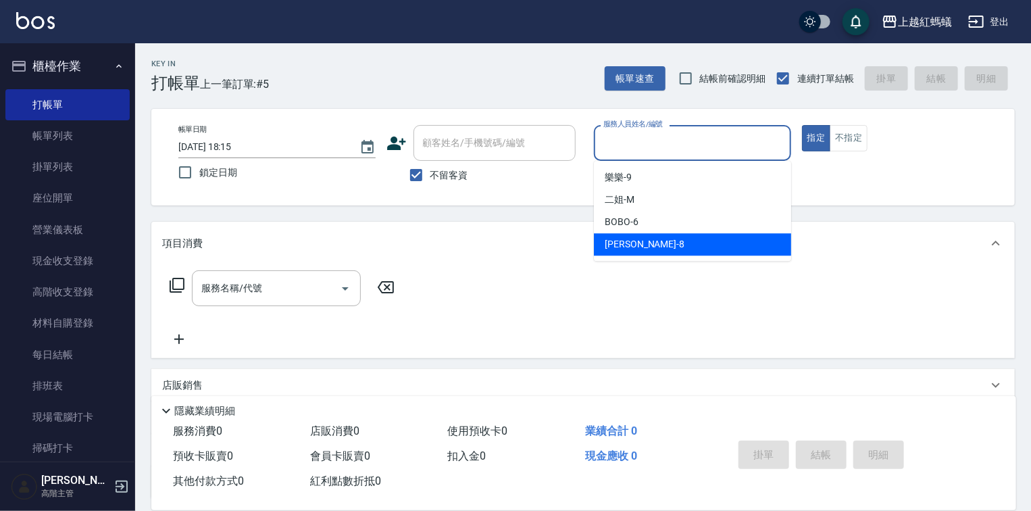
click at [663, 247] on div "[PERSON_NAME] -8" at bounding box center [692, 244] width 197 height 22
type input "[PERSON_NAME]-8"
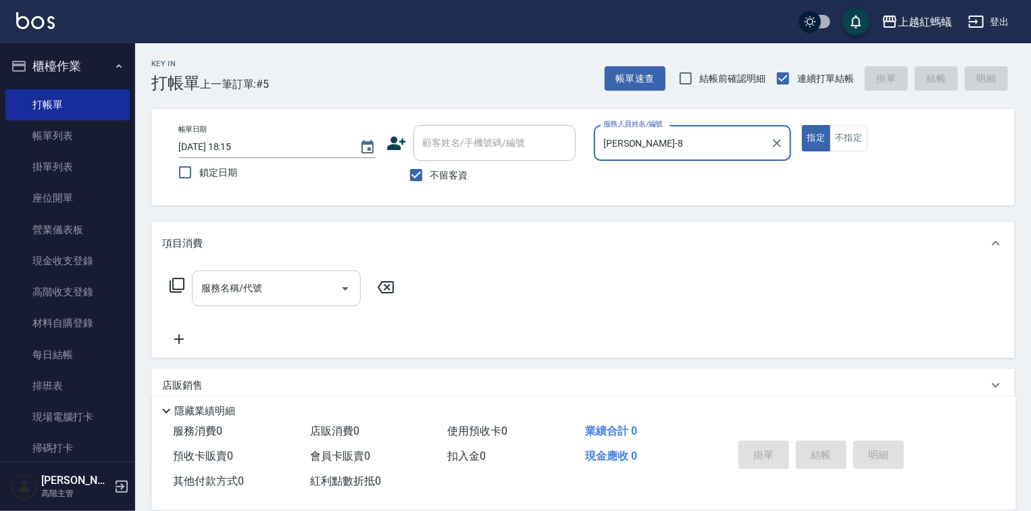
click at [279, 292] on input "服務名稱/代號" at bounding box center [266, 288] width 136 height 24
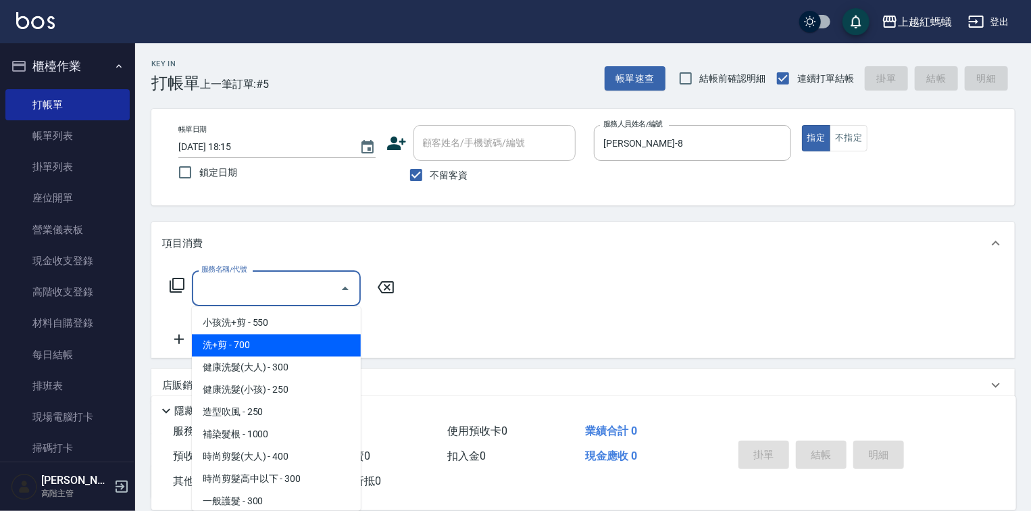
click at [238, 349] on span "洗+剪 - 700" at bounding box center [276, 345] width 169 height 22
type input "洗+剪(200)"
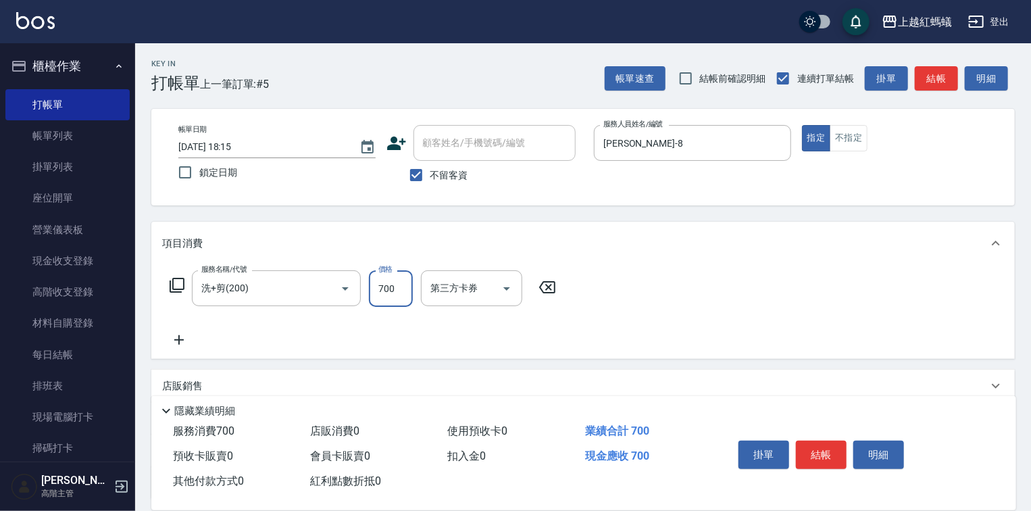
click at [395, 284] on input "700" at bounding box center [391, 288] width 44 height 36
type input "950"
click at [821, 444] on button "結帳" at bounding box center [821, 454] width 51 height 28
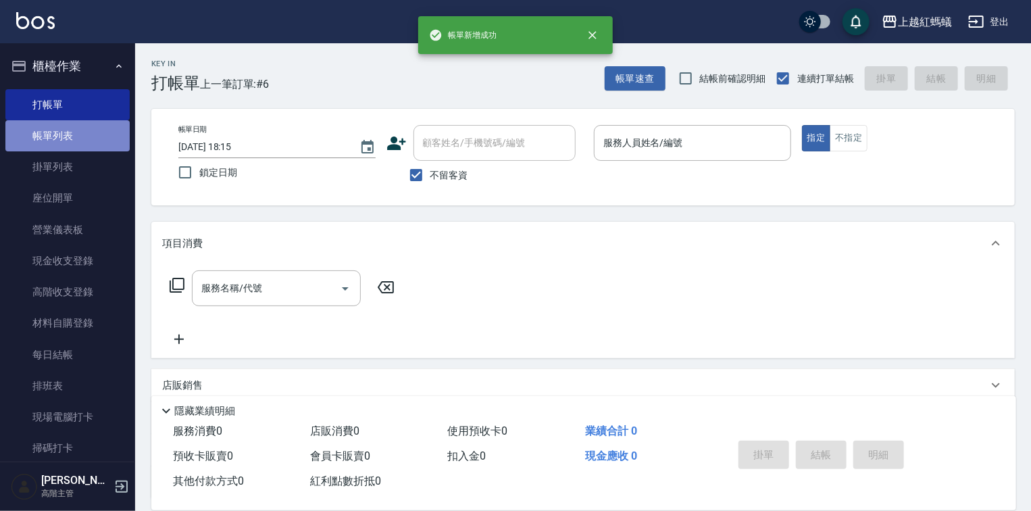
click at [78, 135] on link "帳單列表" at bounding box center [67, 135] width 124 height 31
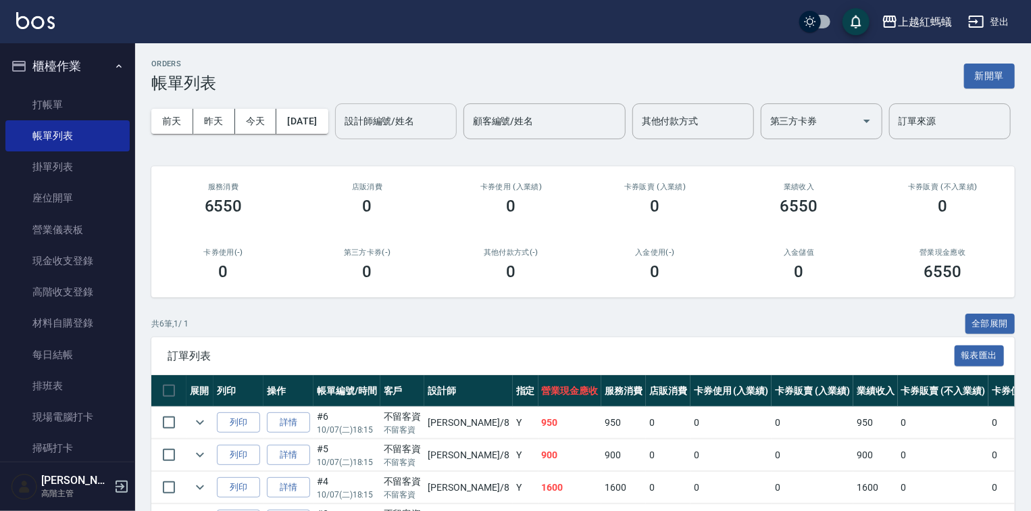
click at [341, 133] on input "設計師編號/姓名" at bounding box center [395, 121] width 109 height 24
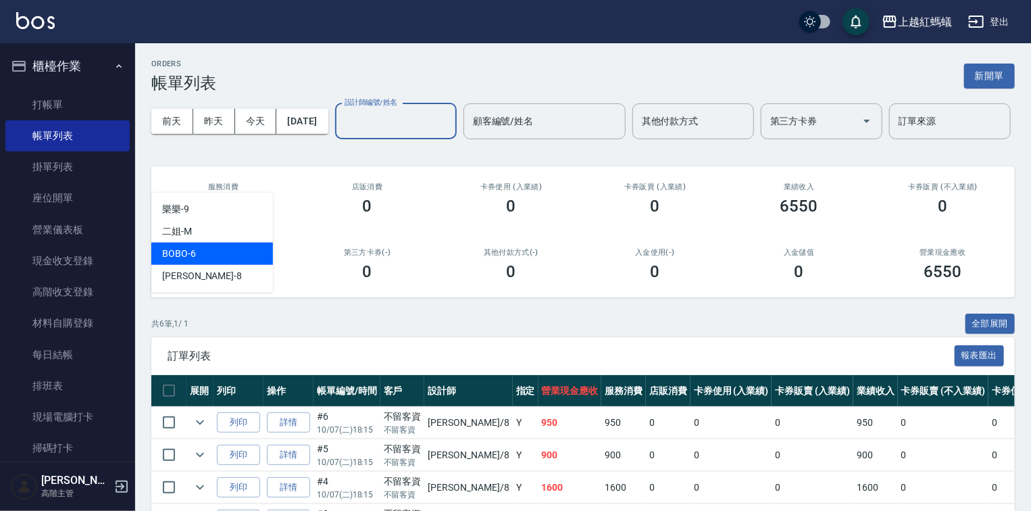
click at [229, 249] on div "BOBO -6" at bounding box center [212, 254] width 122 height 22
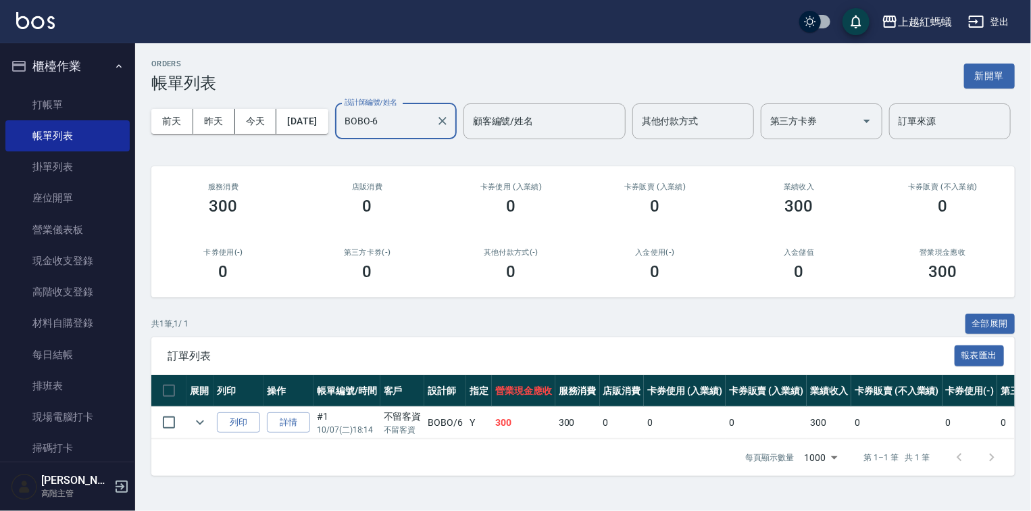
click at [341, 133] on input "BOBO-6" at bounding box center [385, 121] width 89 height 24
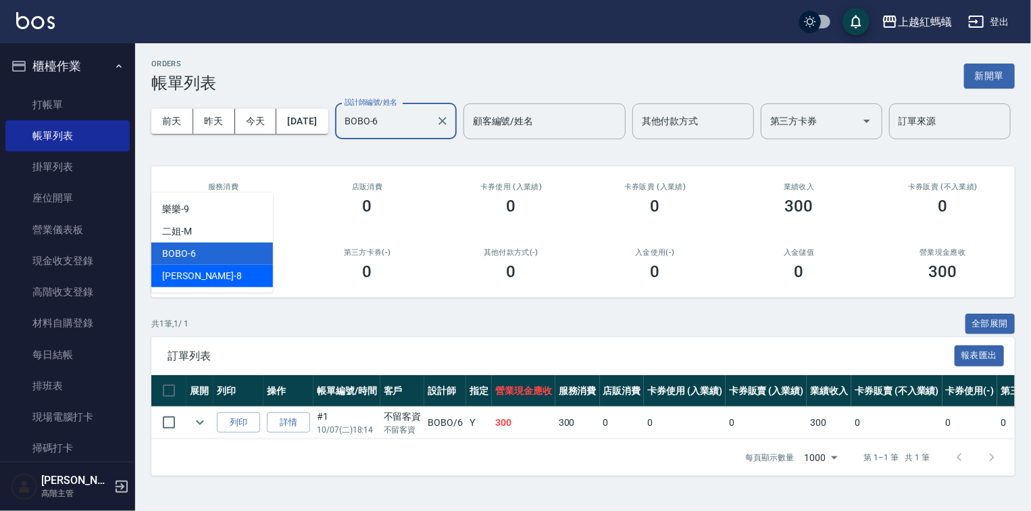
drag, startPoint x: 220, startPoint y: 270, endPoint x: 234, endPoint y: 268, distance: 15.0
click at [220, 270] on div "[PERSON_NAME] -8" at bounding box center [212, 276] width 122 height 22
type input "[PERSON_NAME]-8"
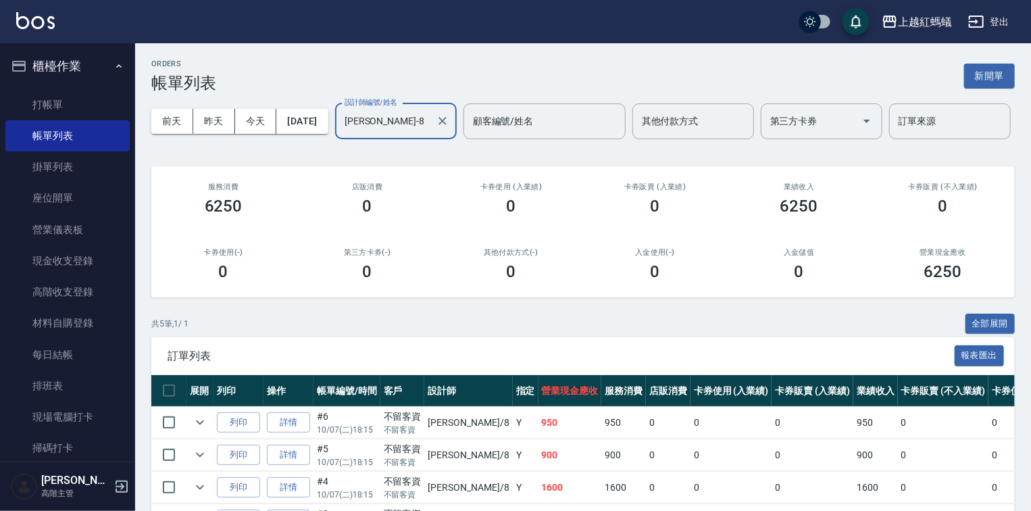
click at [582, 27] on div "上越紅螞蟻 登出" at bounding box center [515, 21] width 1031 height 43
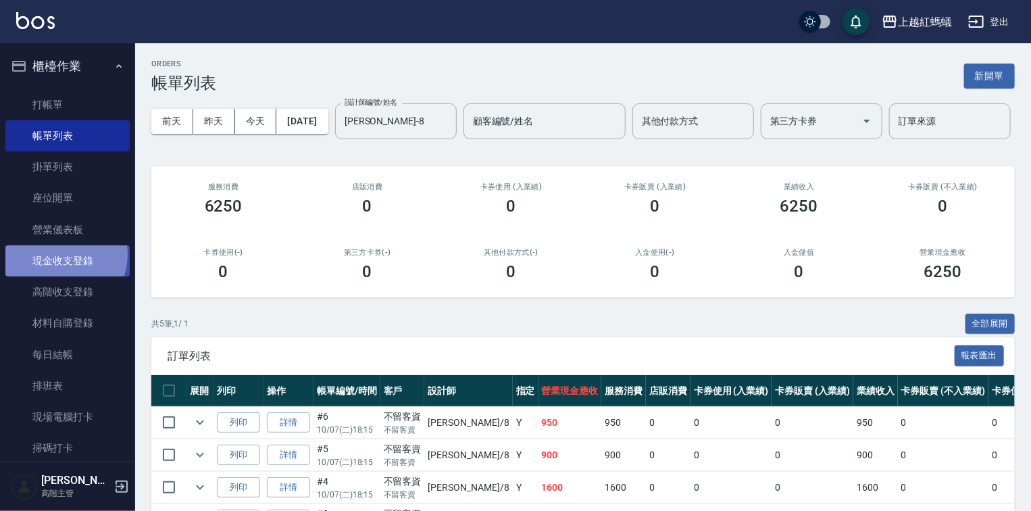
click at [59, 255] on link "現金收支登錄" at bounding box center [67, 260] width 124 height 31
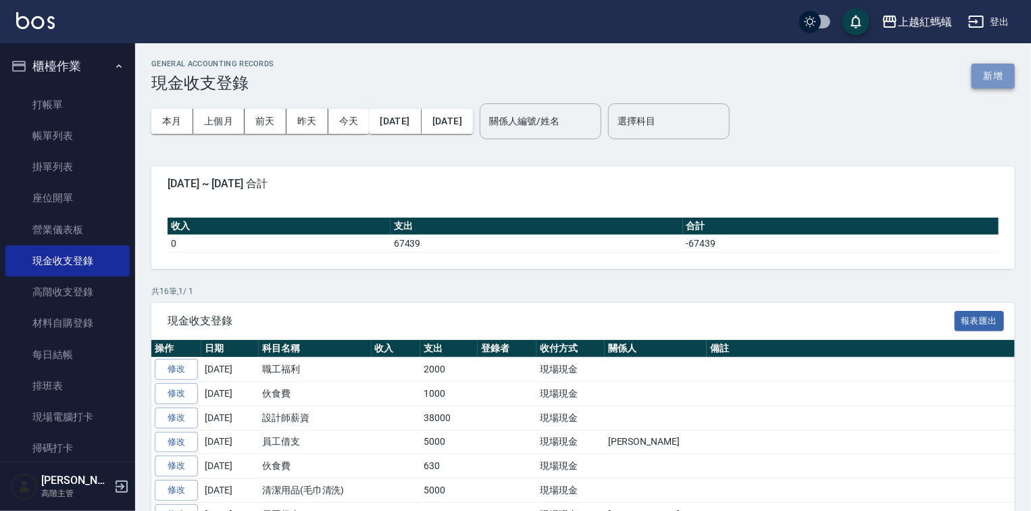
click at [993, 68] on button "新增" at bounding box center [992, 75] width 43 height 25
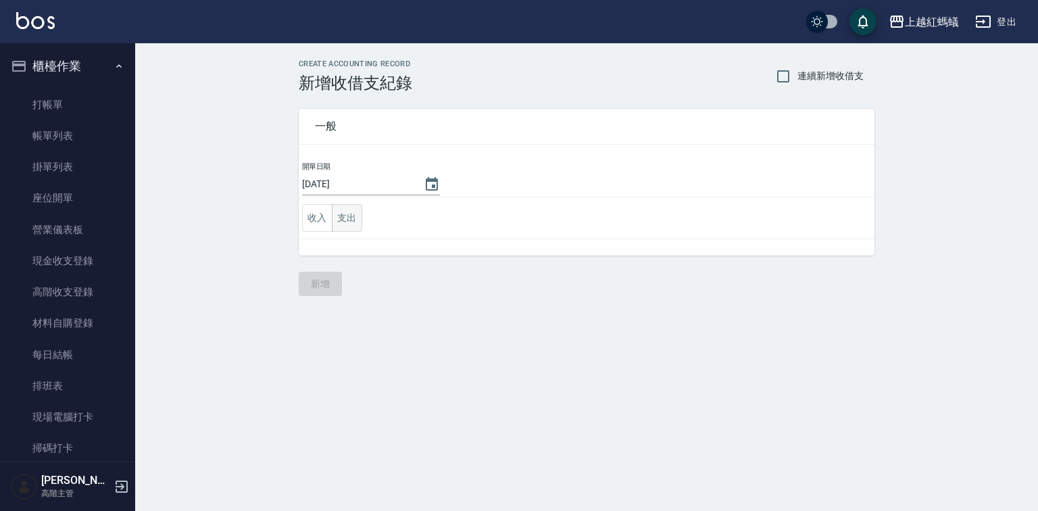
click at [340, 221] on button "支出" at bounding box center [347, 218] width 30 height 28
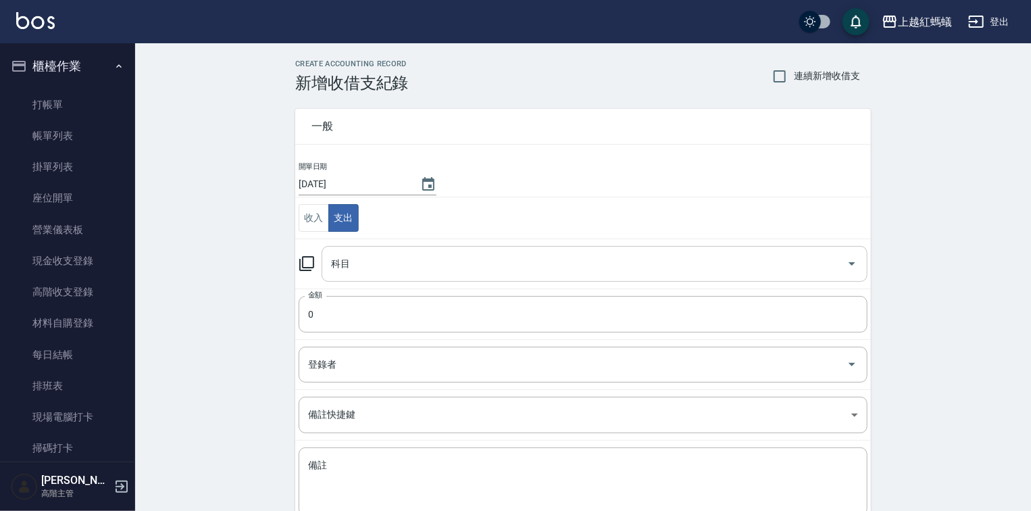
click at [353, 276] on div "科目" at bounding box center [595, 264] width 546 height 36
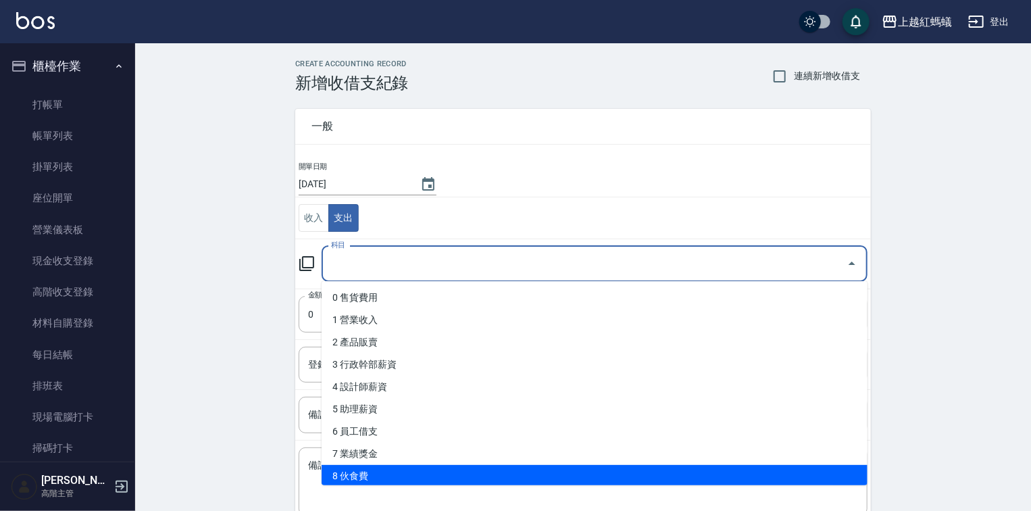
click at [410, 478] on li "8 伙食費" at bounding box center [595, 476] width 546 height 22
type input "8 伙食費"
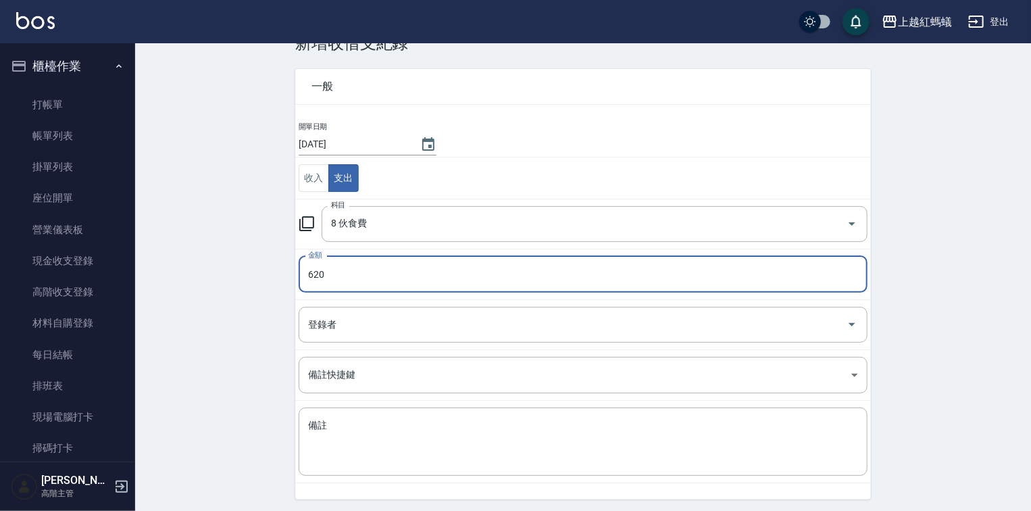
scroll to position [84, 0]
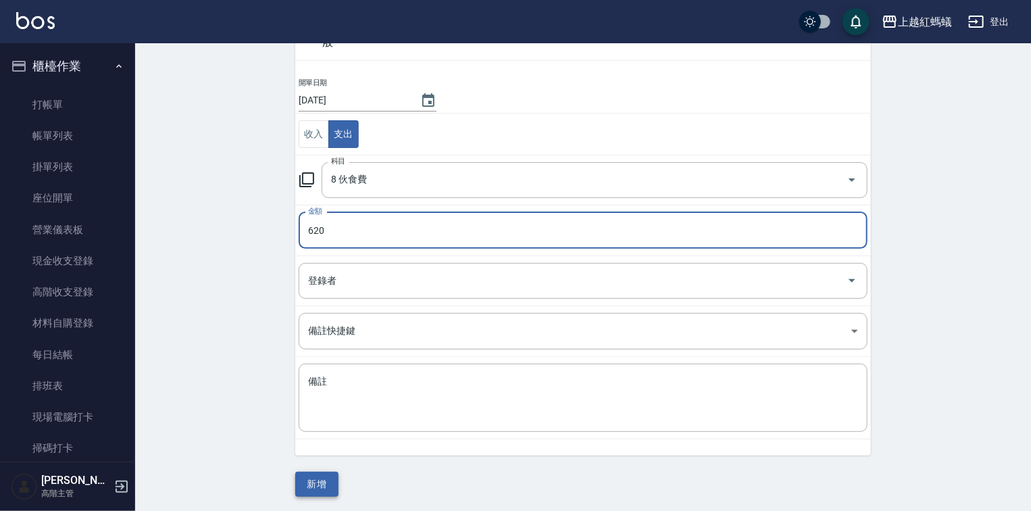
type input "620"
click at [325, 485] on button "新增" at bounding box center [316, 484] width 43 height 25
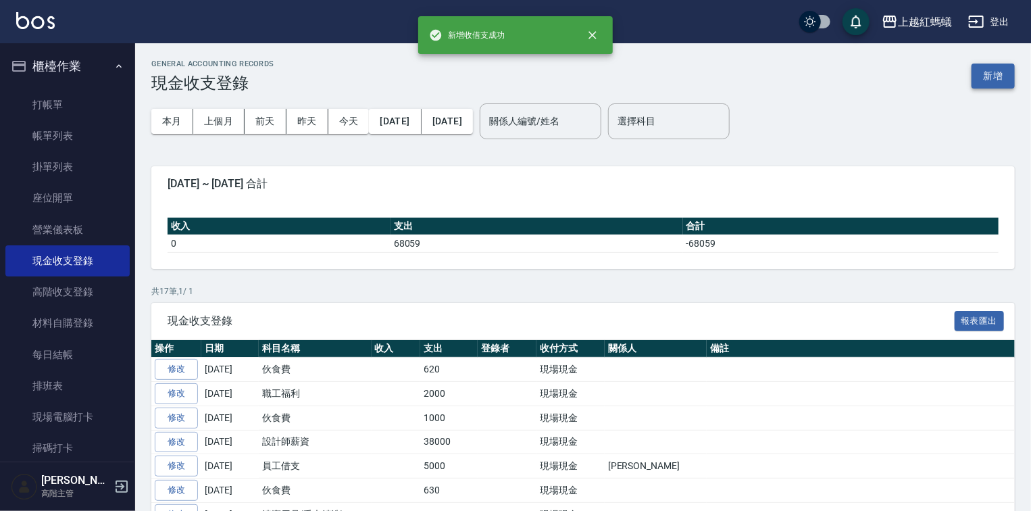
click at [1010, 76] on button "新增" at bounding box center [992, 75] width 43 height 25
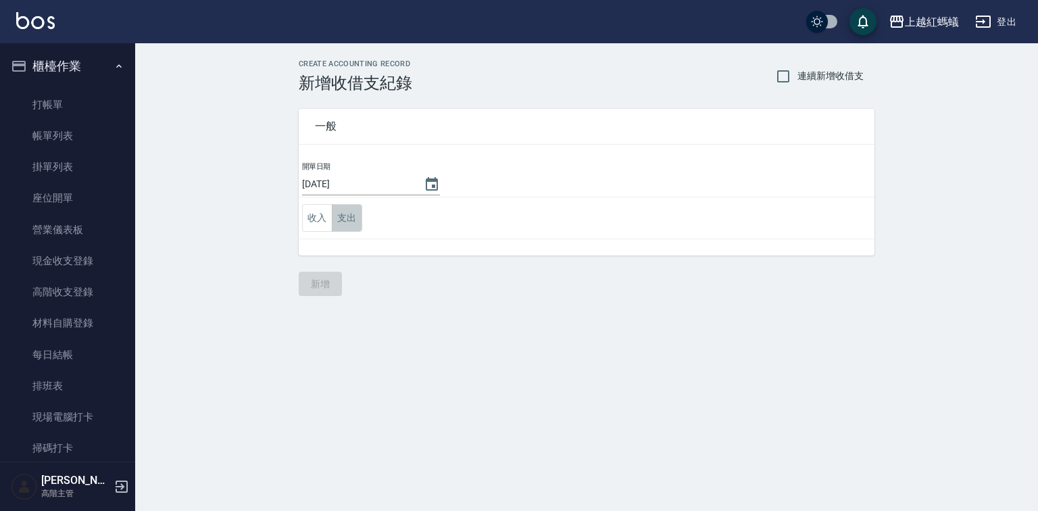
click at [349, 223] on button "支出" at bounding box center [347, 218] width 30 height 28
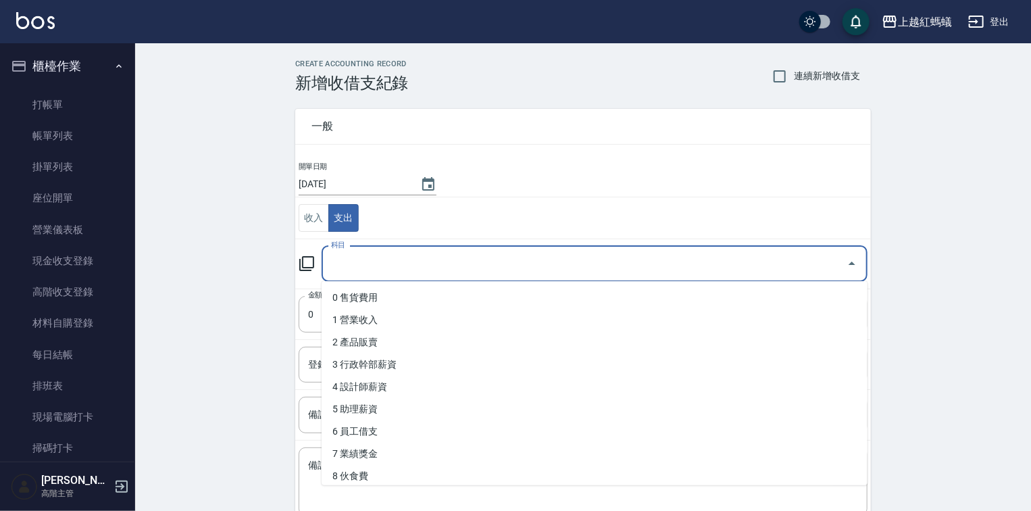
click at [345, 269] on input "科目" at bounding box center [584, 264] width 513 height 24
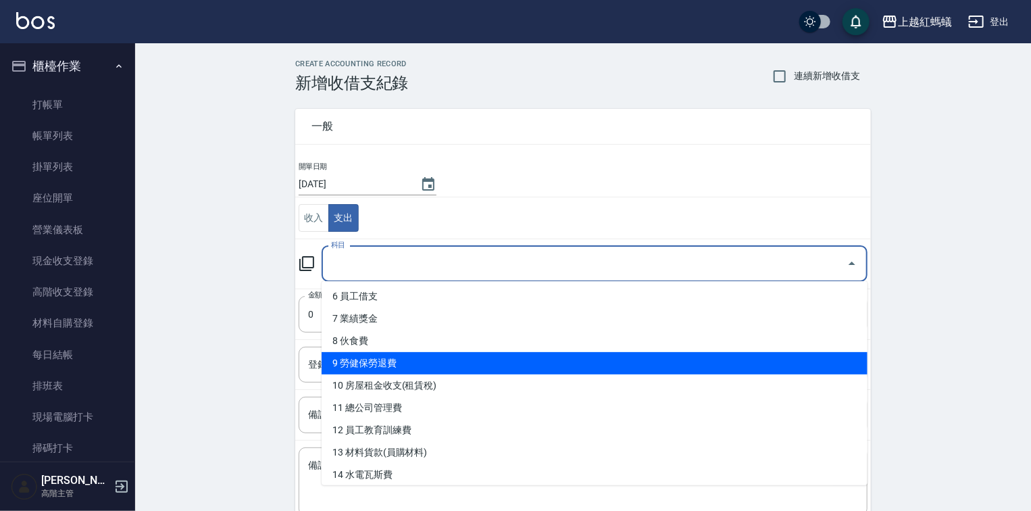
scroll to position [324, 0]
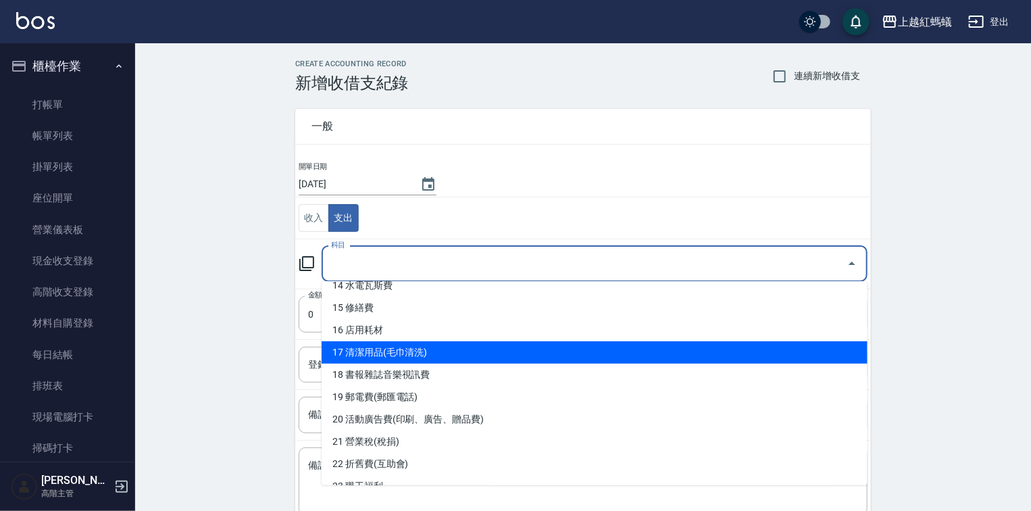
click at [384, 342] on li "17 清潔用品(毛巾清洗)" at bounding box center [595, 352] width 546 height 22
type input "17 清潔用品(毛巾清洗)"
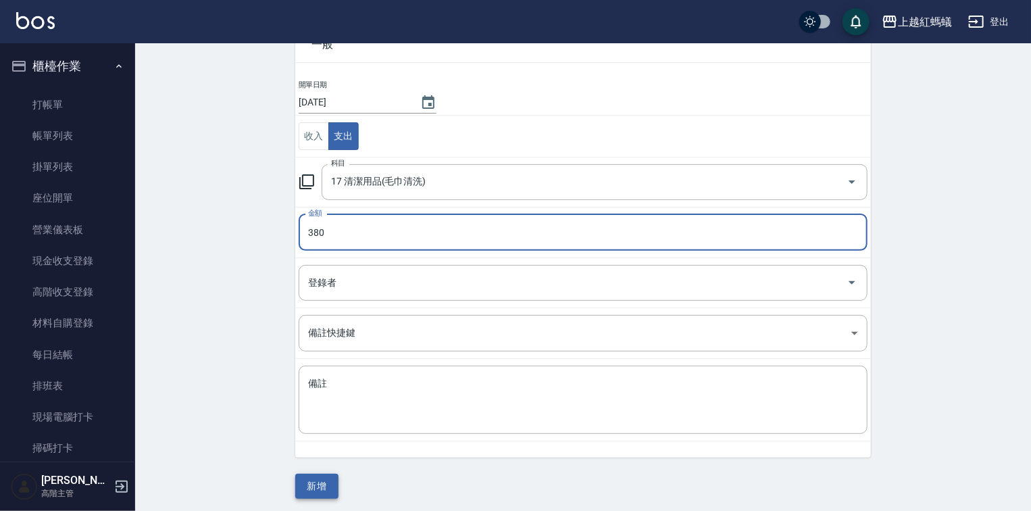
scroll to position [84, 0]
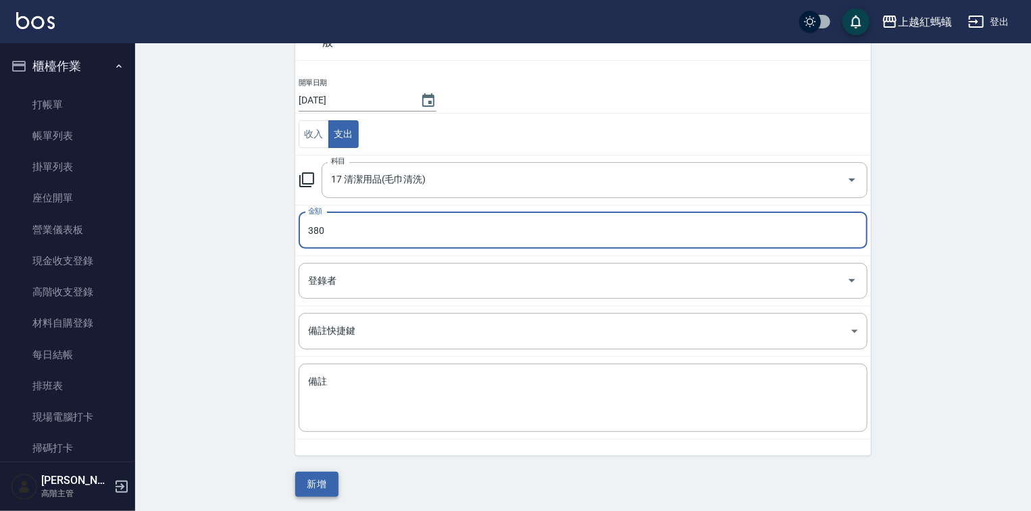
type input "380"
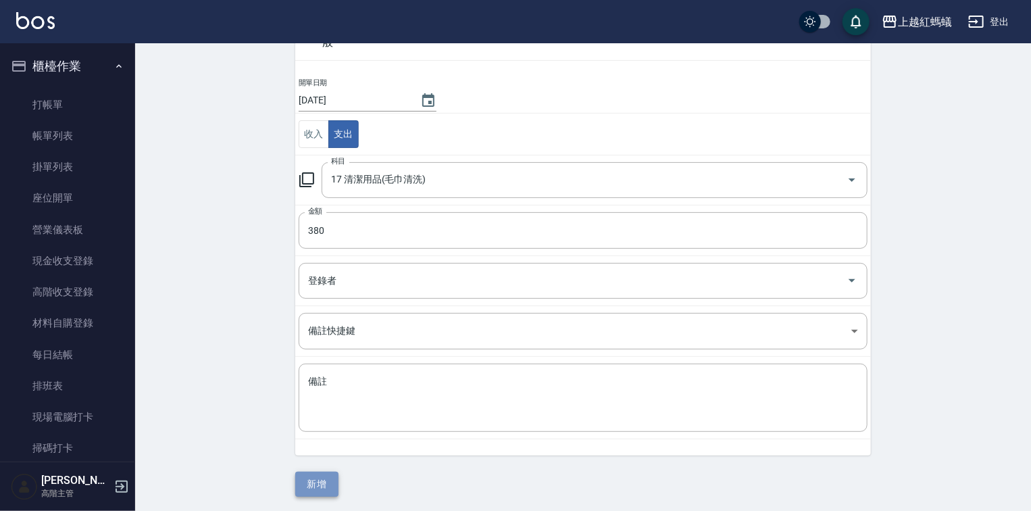
click at [326, 479] on button "新增" at bounding box center [316, 484] width 43 height 25
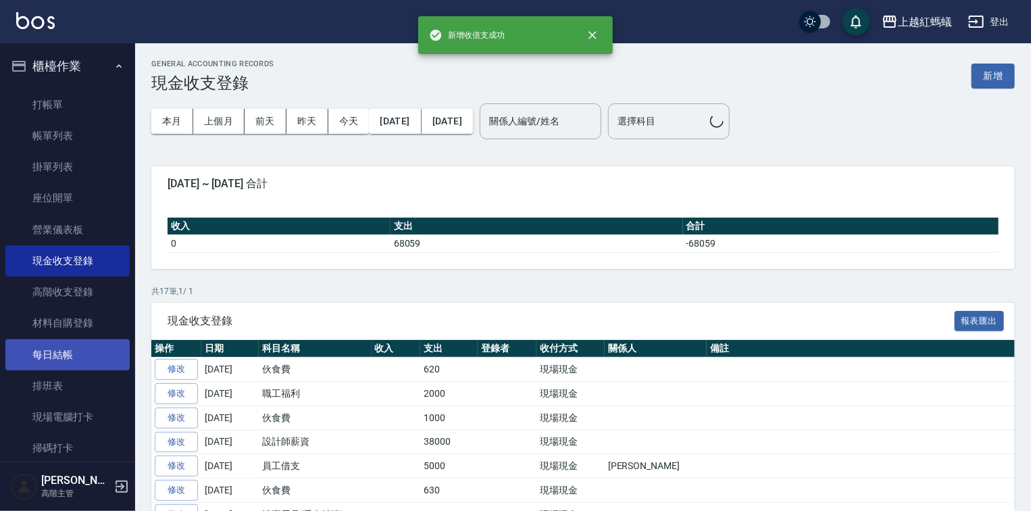
click at [66, 361] on link "每日結帳" at bounding box center [67, 354] width 124 height 31
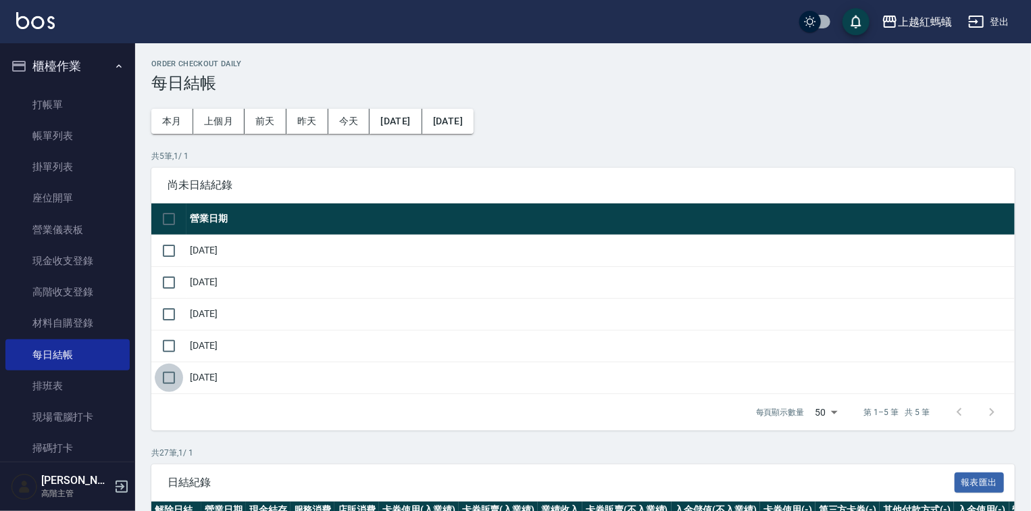
click at [171, 372] on input "checkbox" at bounding box center [169, 377] width 28 height 28
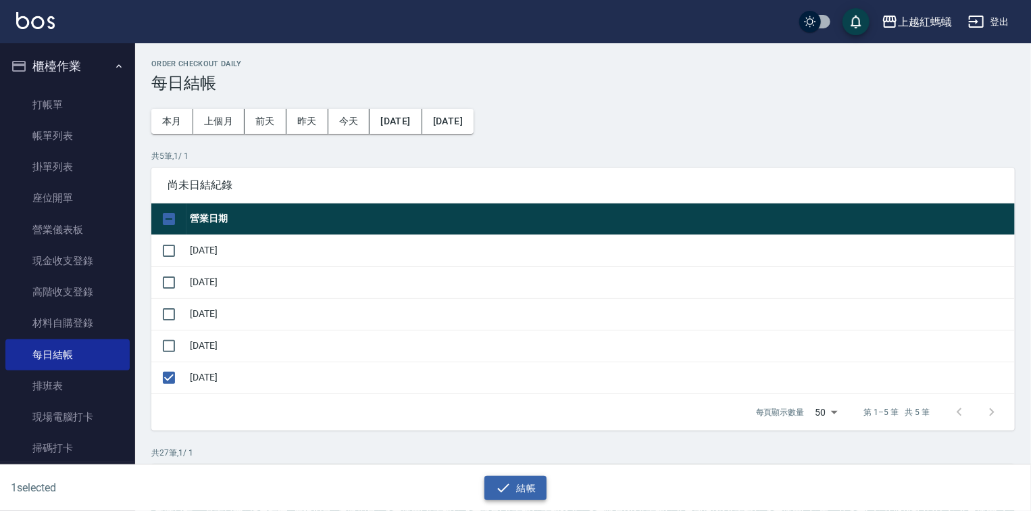
click at [522, 477] on button "結帳" at bounding box center [515, 488] width 63 height 25
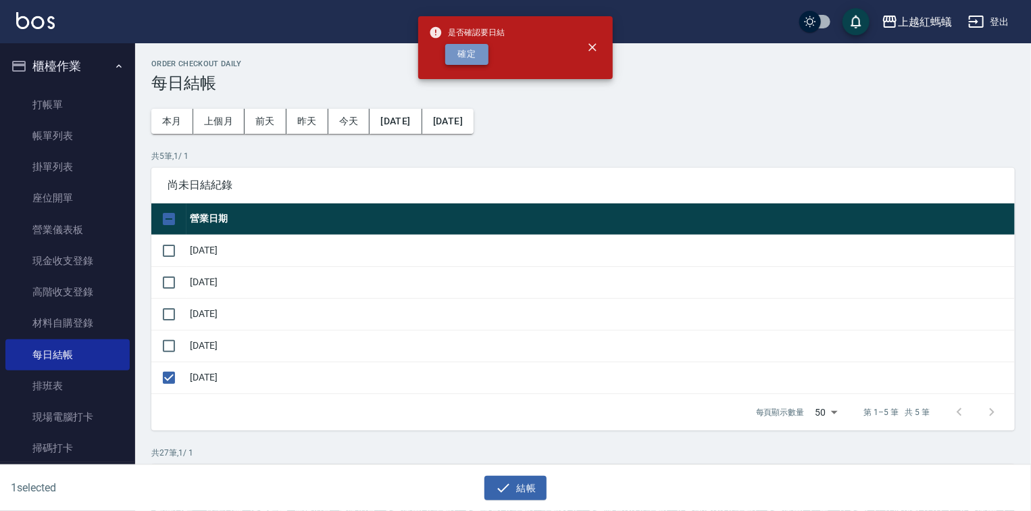
click at [457, 55] on button "確定" at bounding box center [466, 54] width 43 height 21
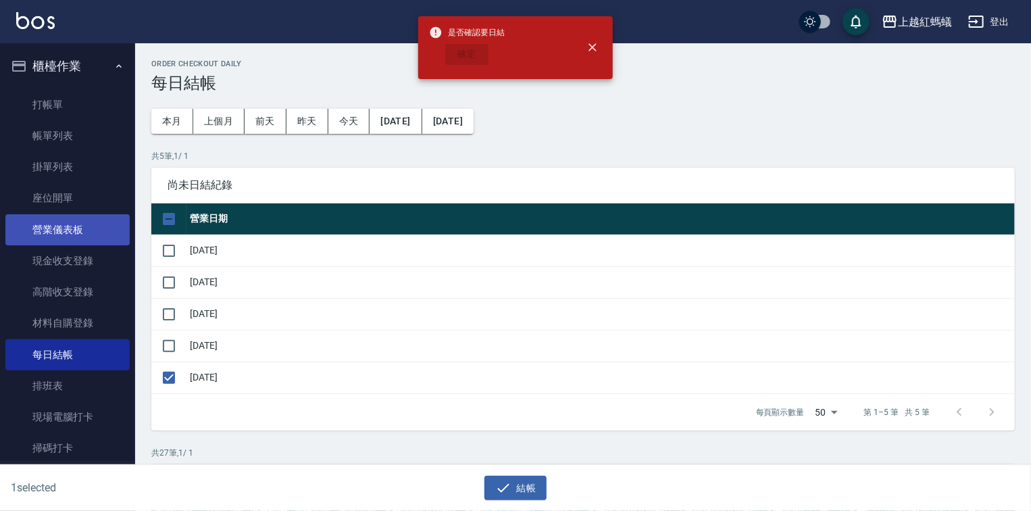
checkbox input "false"
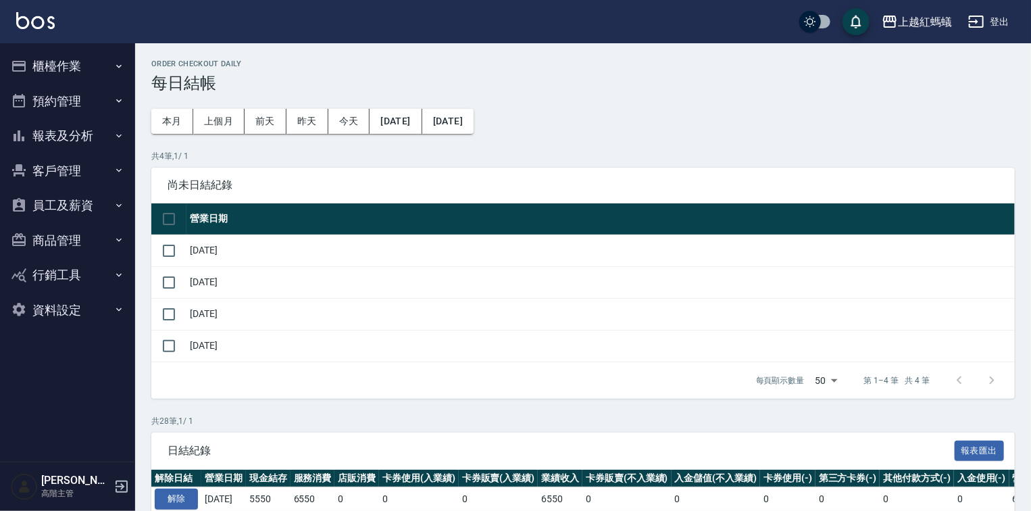
click at [47, 126] on button "報表及分析" at bounding box center [67, 135] width 124 height 35
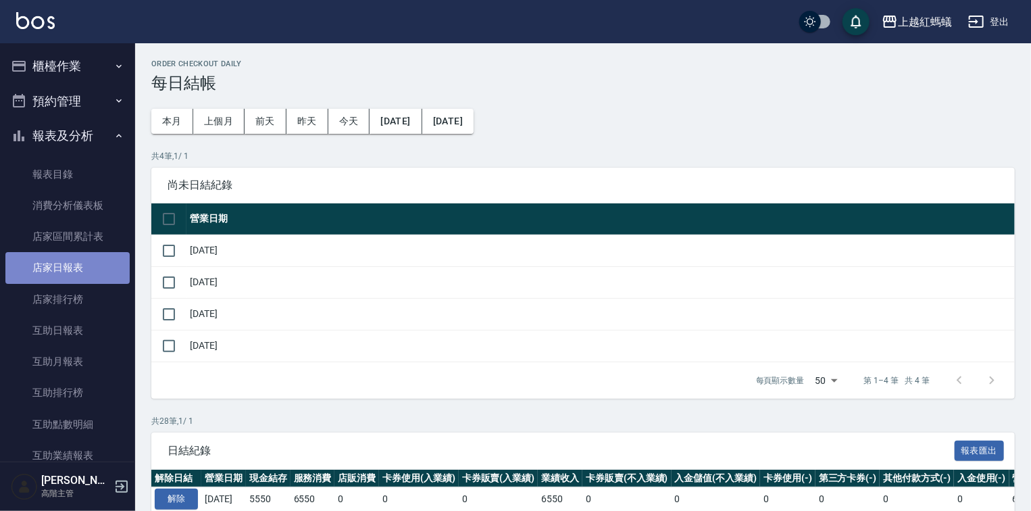
click at [72, 268] on link "店家日報表" at bounding box center [67, 267] width 124 height 31
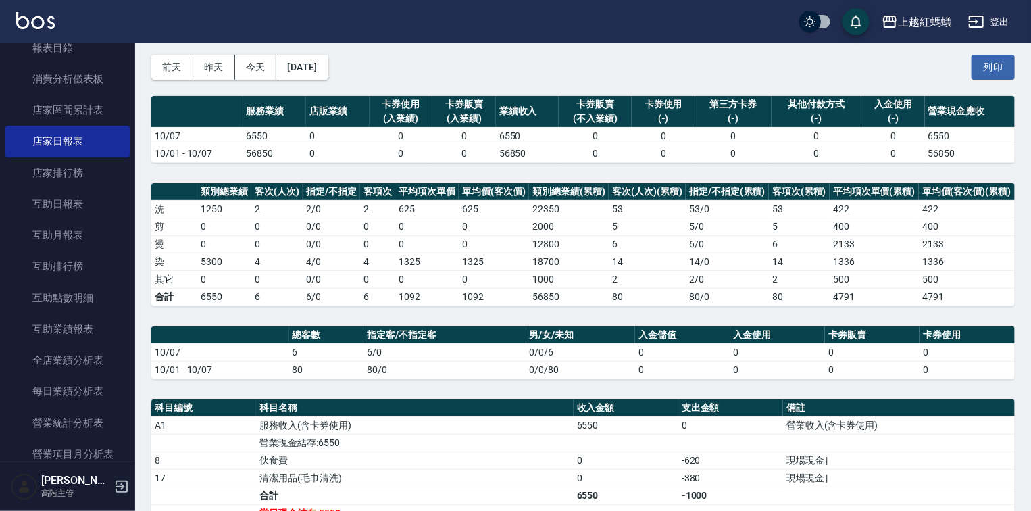
scroll to position [378, 0]
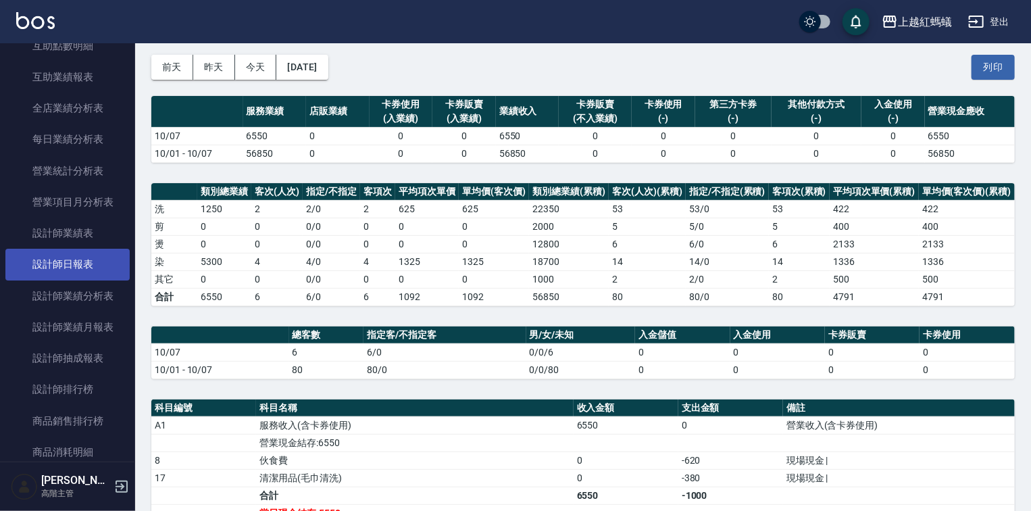
click at [75, 261] on link "設計師日報表" at bounding box center [67, 264] width 124 height 31
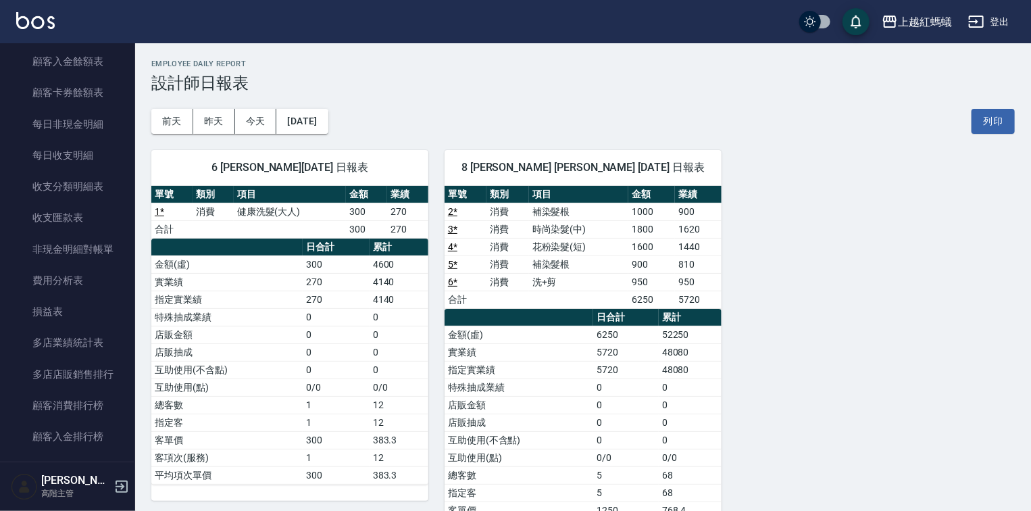
scroll to position [1236, 0]
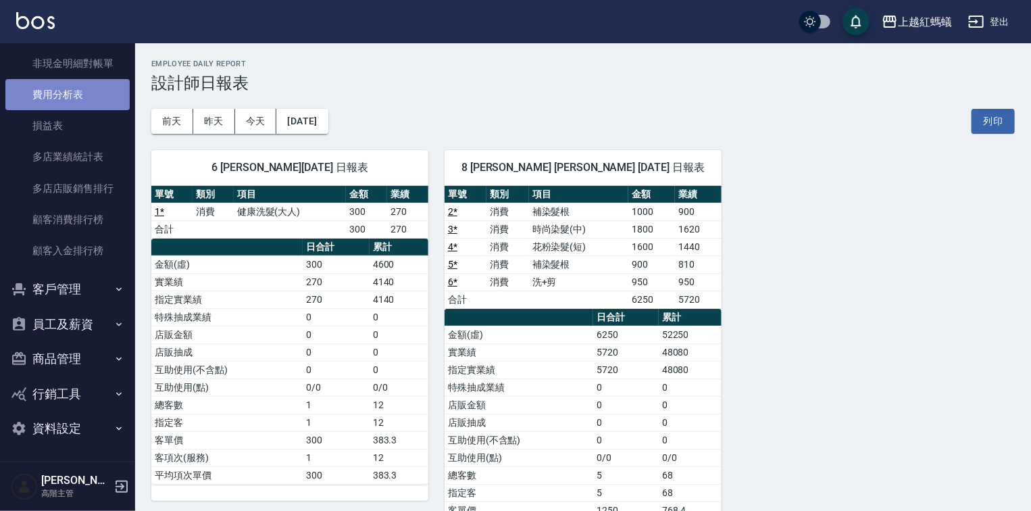
click at [79, 95] on link "費用分析表" at bounding box center [67, 94] width 124 height 31
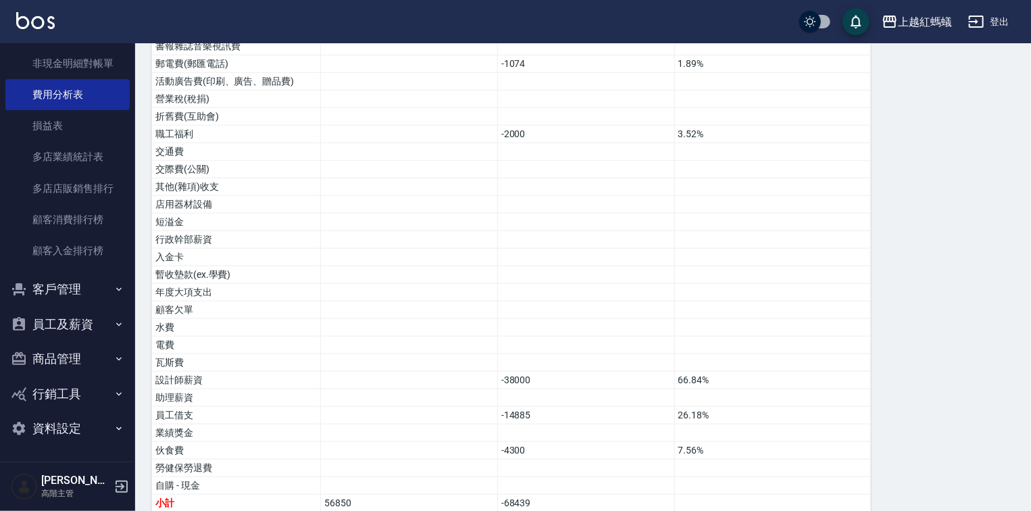
scroll to position [655, 0]
